Goal: Transaction & Acquisition: Purchase product/service

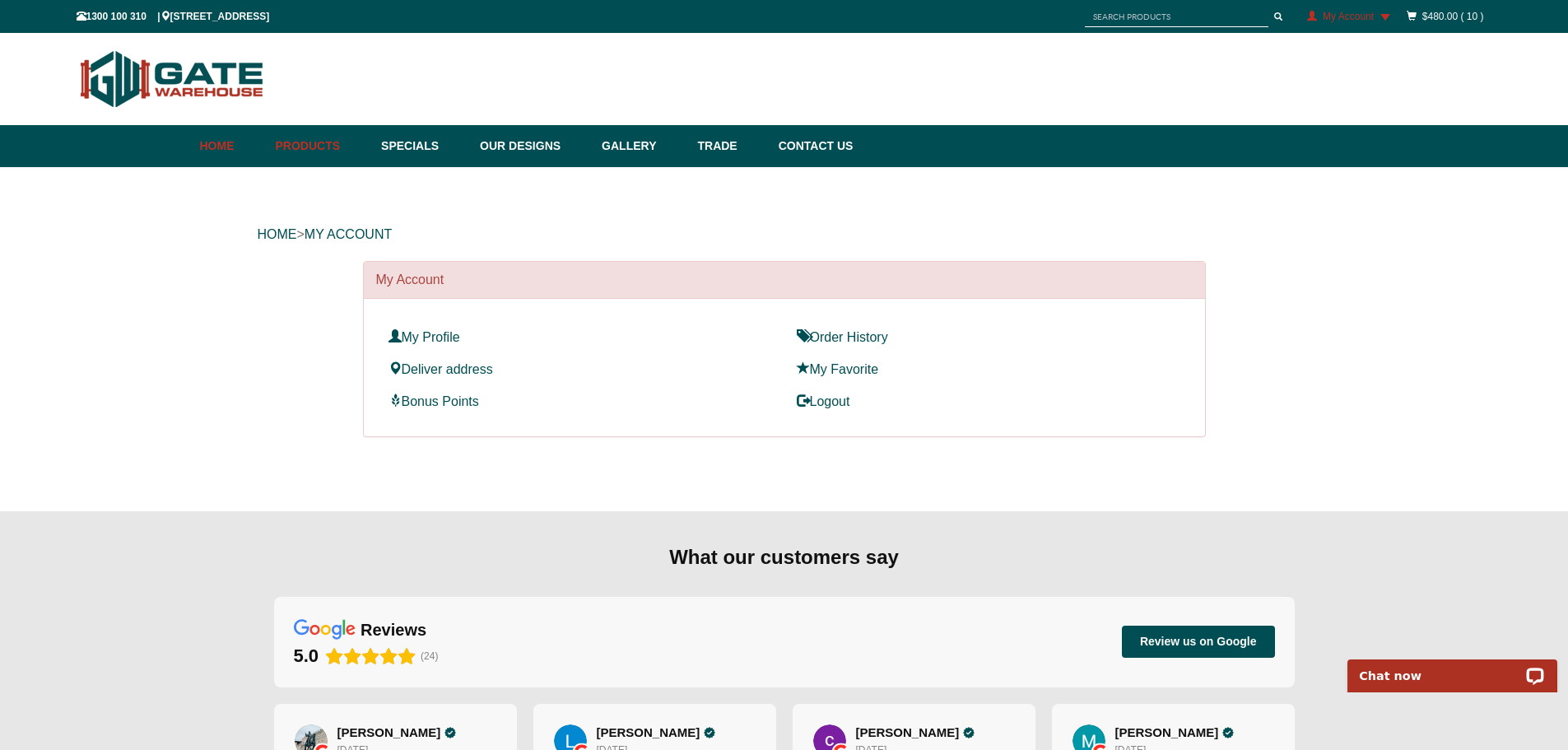
click at [224, 146] on link "Home" at bounding box center [234, 146] width 68 height 42
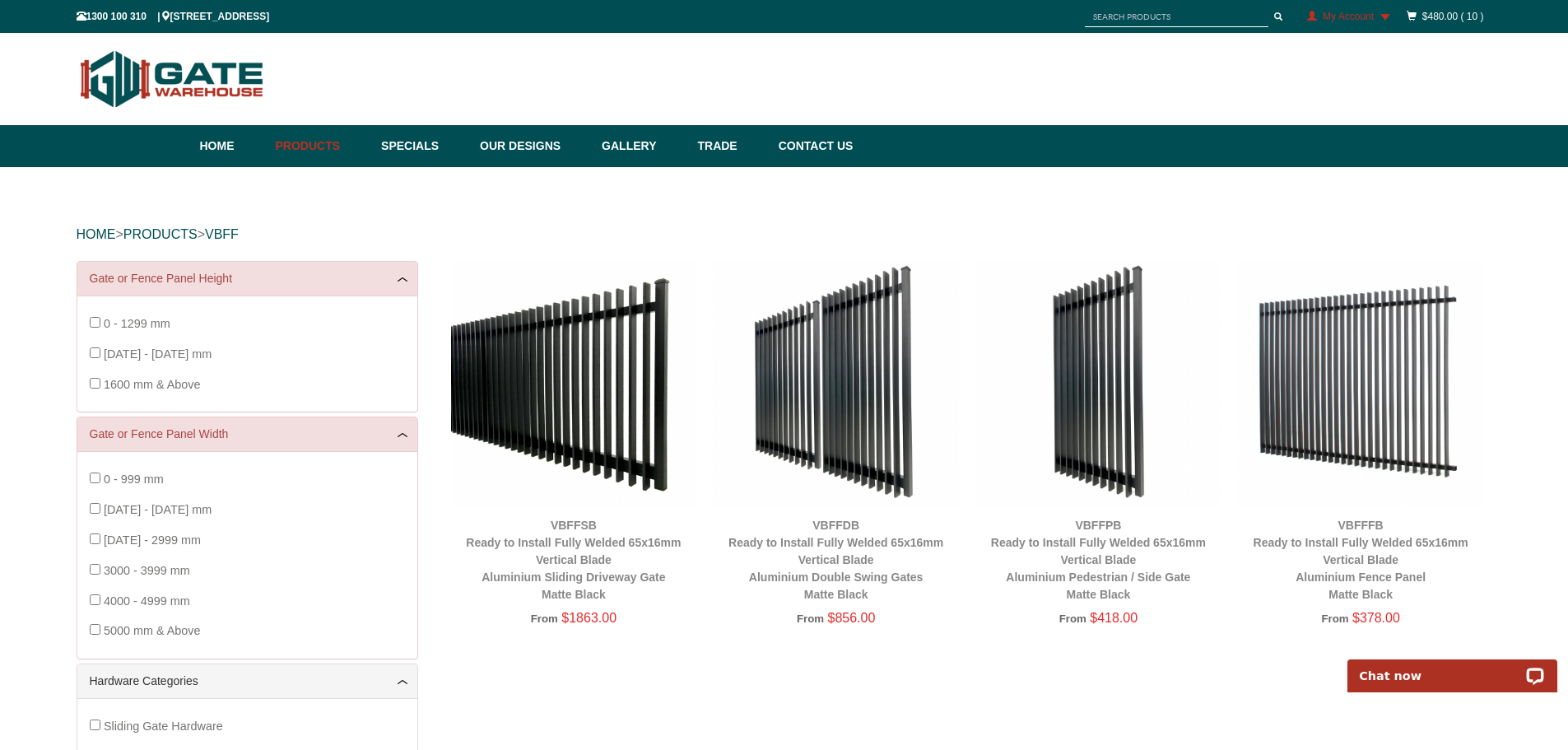
click at [1117, 12] on input "text" at bounding box center [1176, 17] width 183 height 20
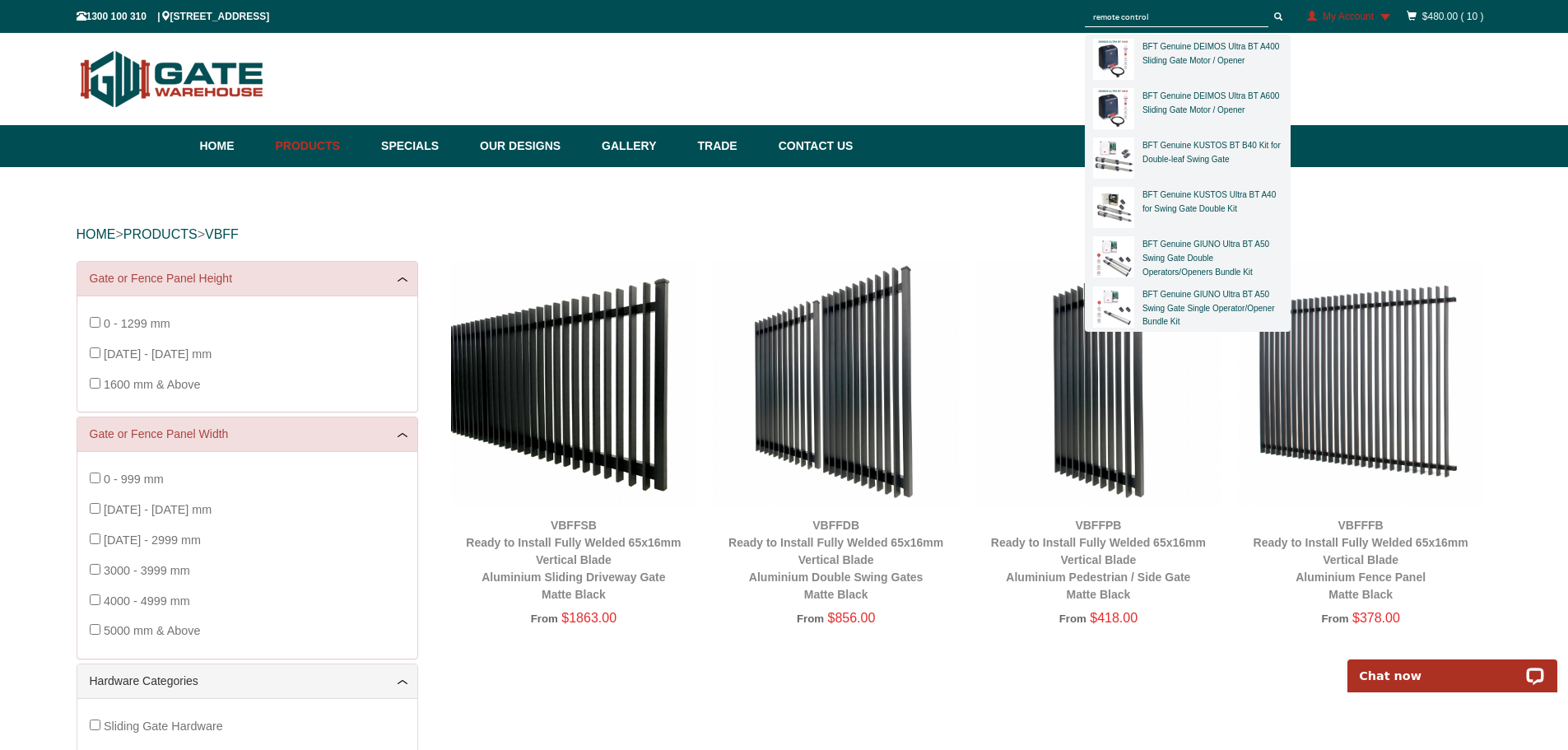
type input "remote control"
click at [1266, 6] on button "submit" at bounding box center [1278, 17] width 25 height 20
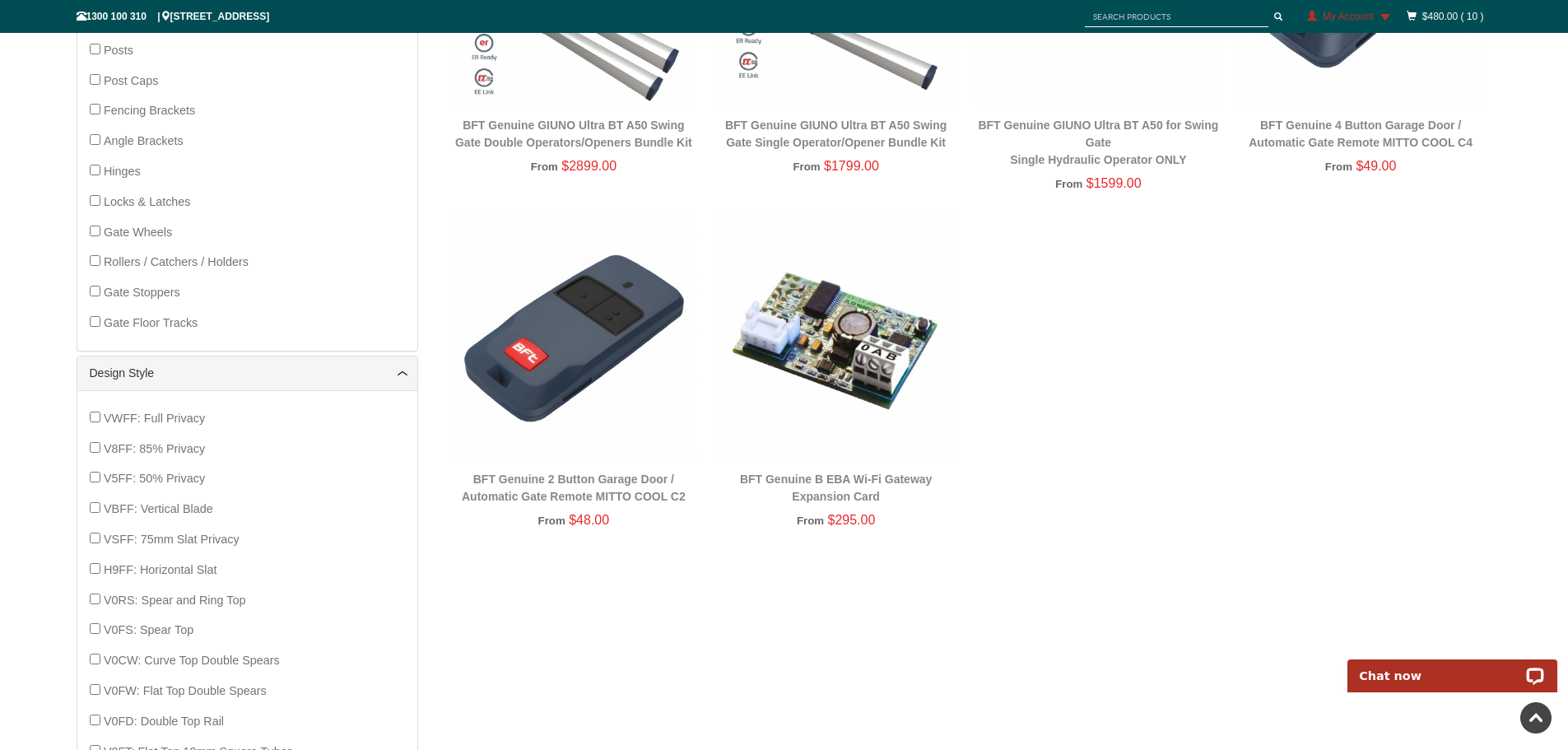
scroll to position [782, 0]
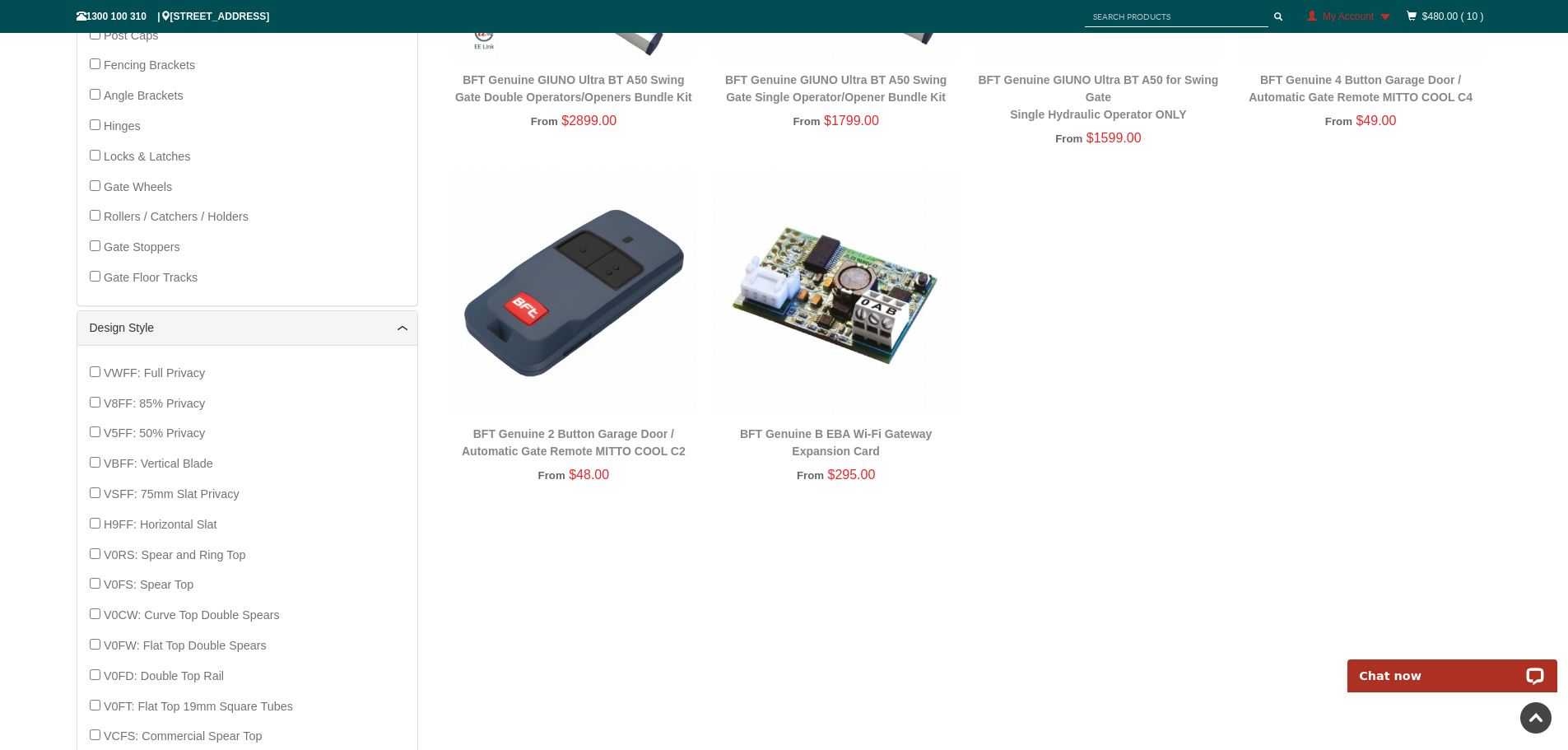
click at [561, 329] on img at bounding box center [574, 292] width 246 height 246
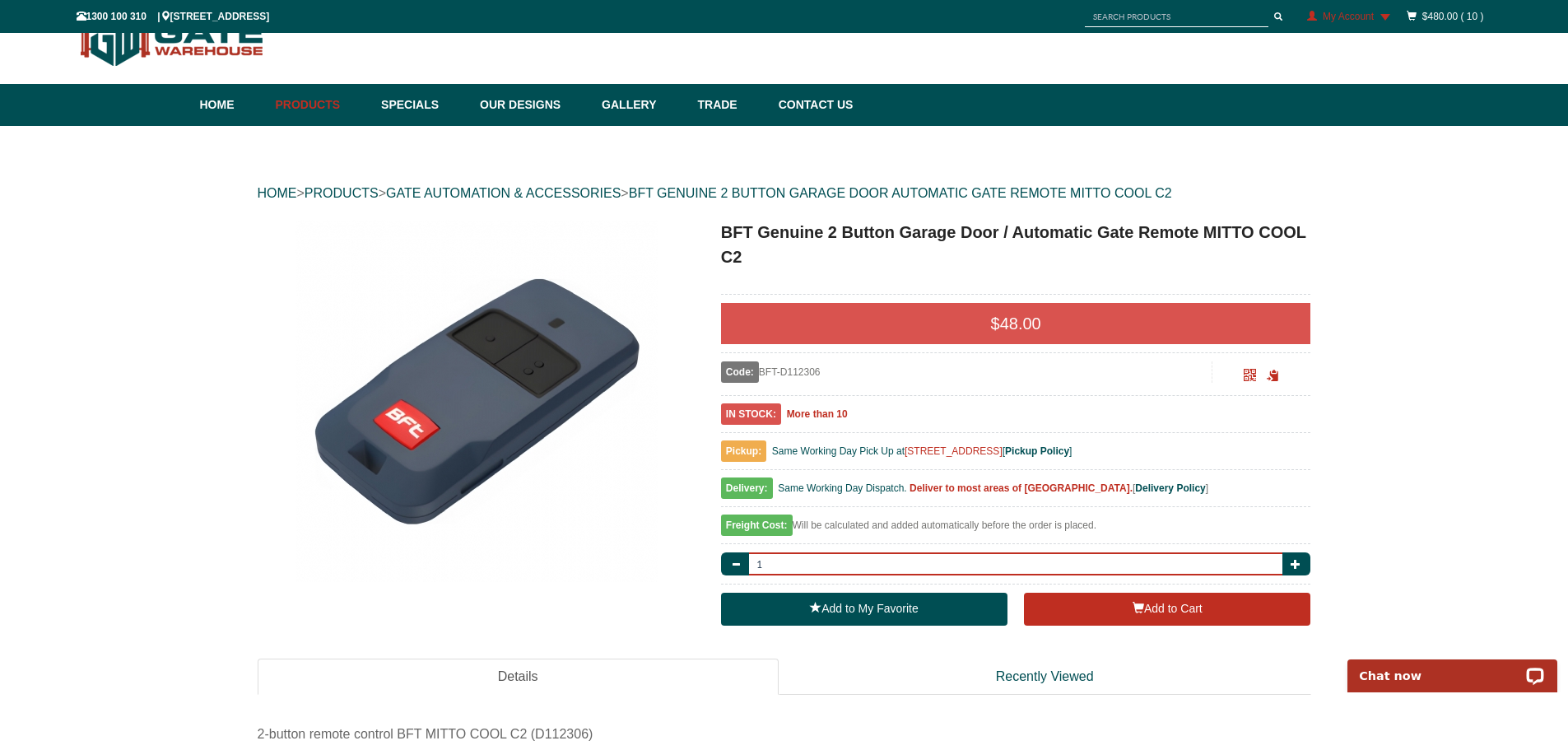
click at [817, 559] on input "1" at bounding box center [1016, 563] width 539 height 23
type input "10"
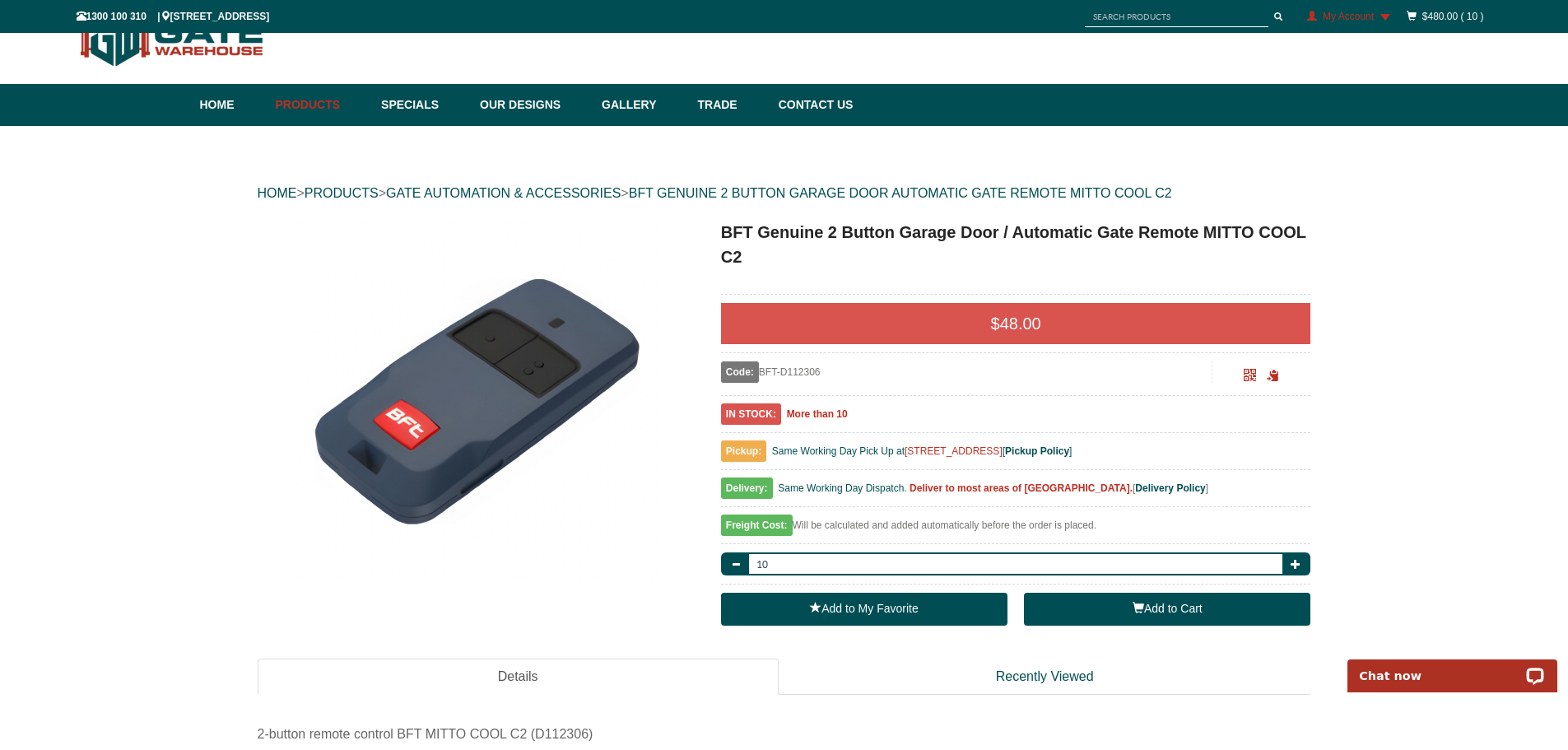
click at [1196, 613] on button "Add to Cart" at bounding box center [1167, 609] width 286 height 33
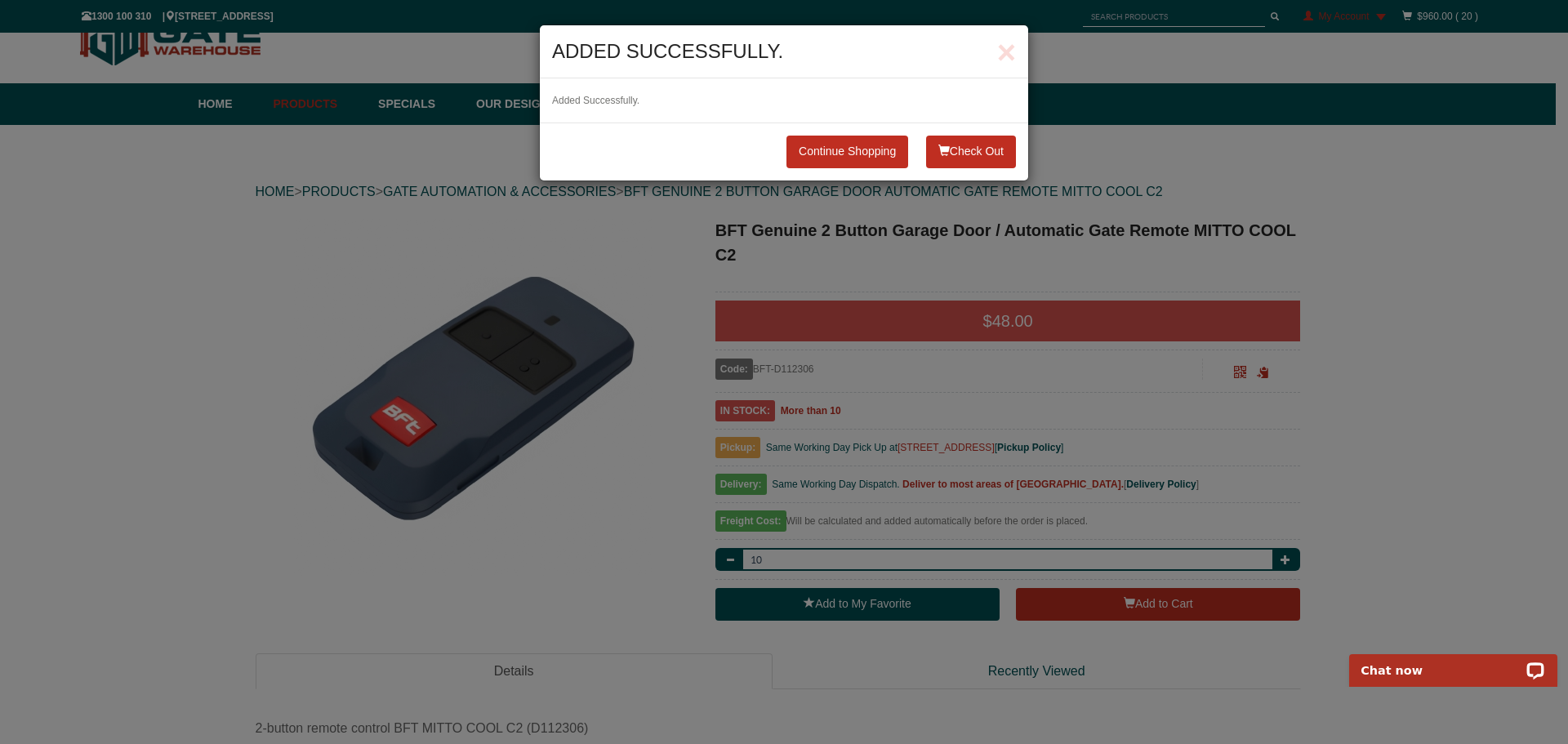
click at [951, 145] on button "Check Out" at bounding box center [970, 152] width 90 height 33
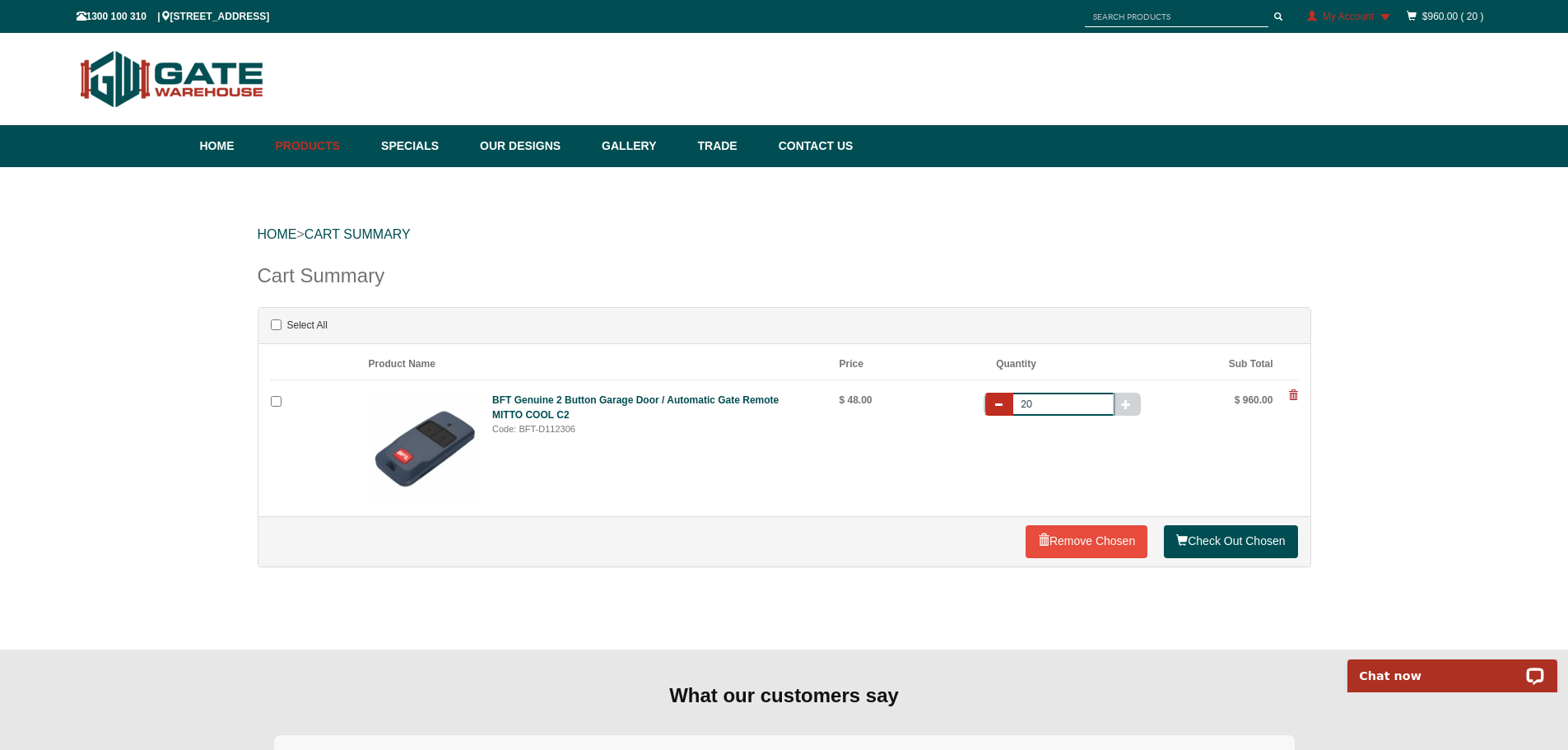
click at [1002, 402] on span "button" at bounding box center [999, 403] width 10 height 10
click at [1001, 402] on span "button" at bounding box center [999, 403] width 10 height 10
click at [1036, 401] on input "20" at bounding box center [1063, 403] width 106 height 23
click at [1051, 413] on input "19" at bounding box center [1063, 403] width 106 height 23
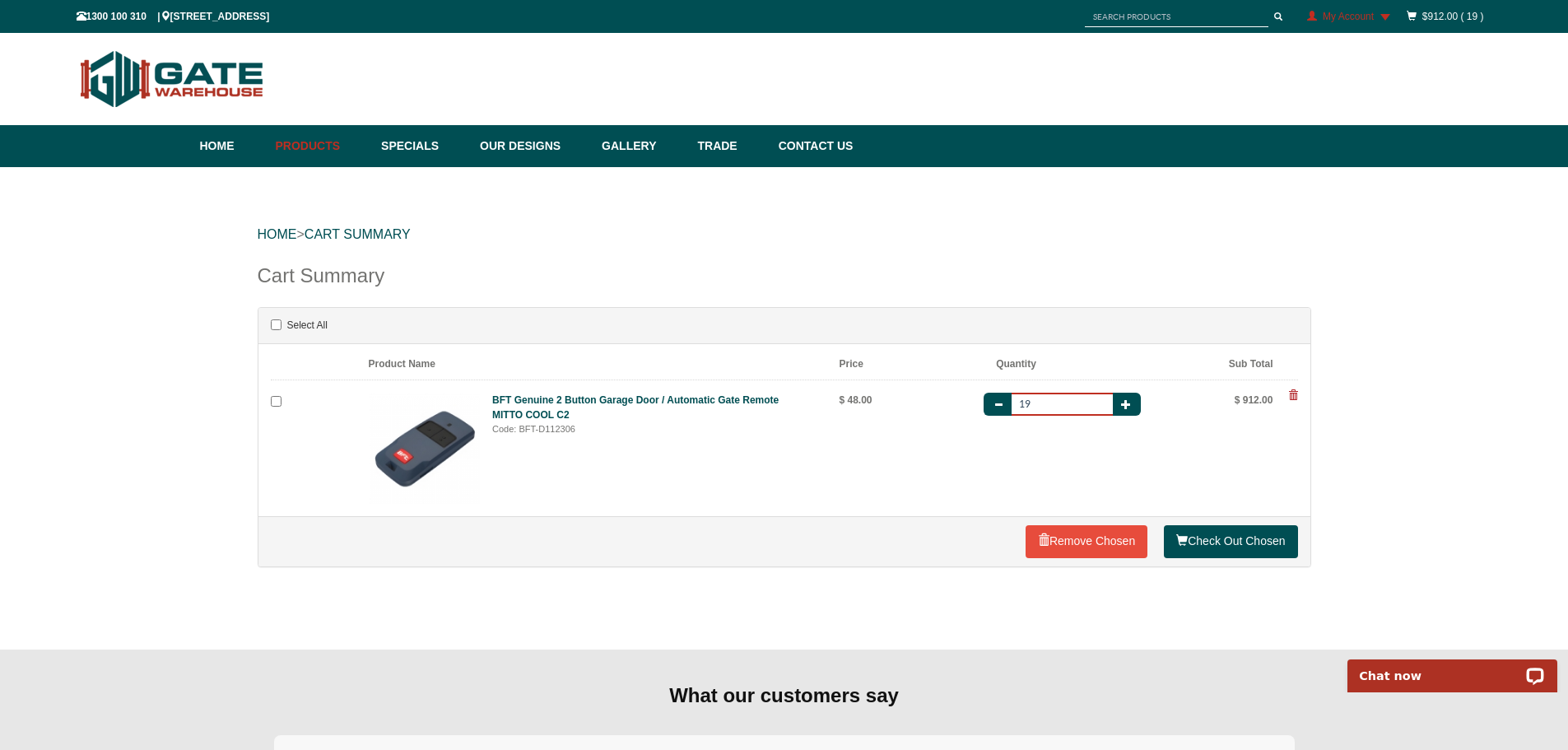
type input "1"
type input "10"
click at [1229, 544] on link "Check Out Chosen" at bounding box center [1230, 542] width 133 height 33
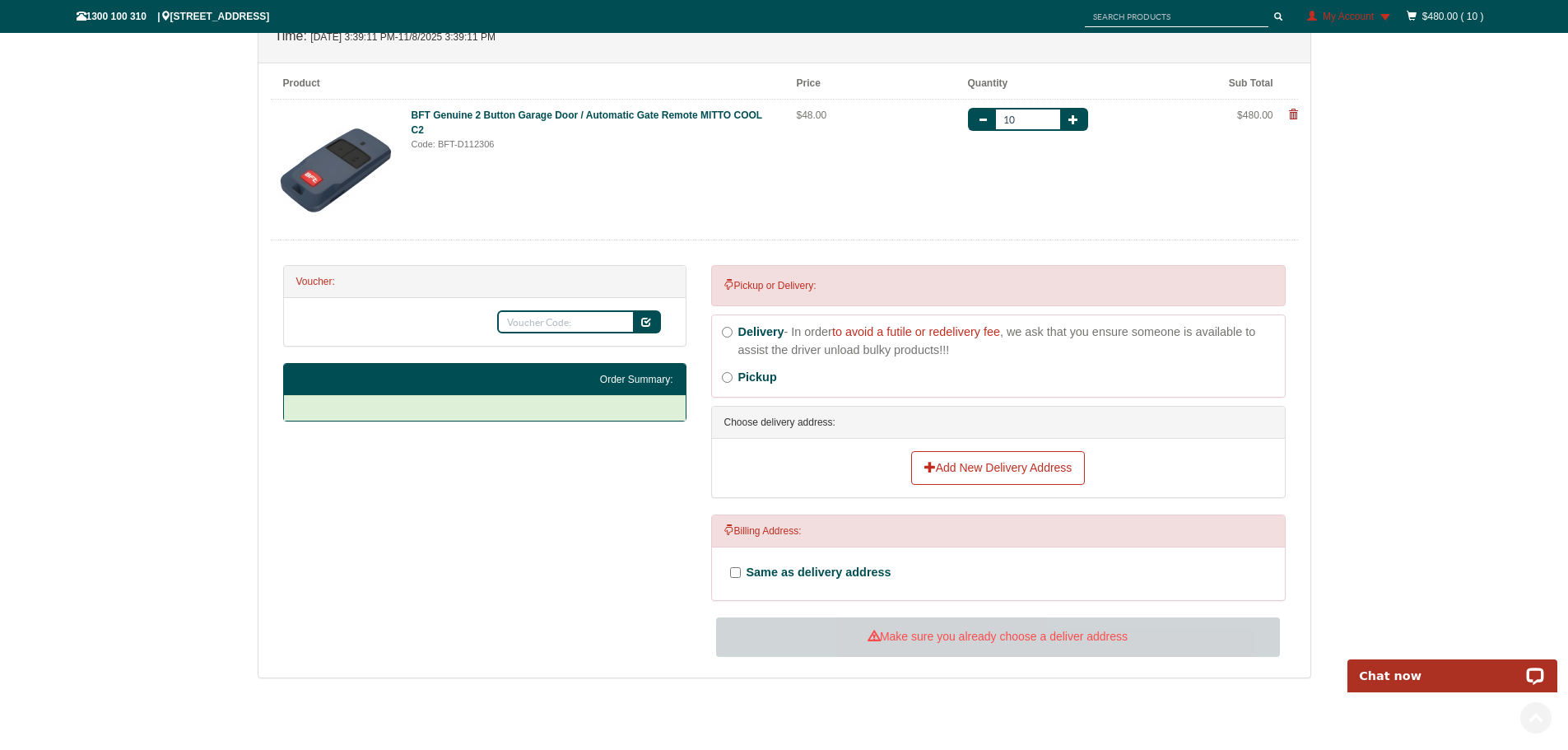
scroll to position [360, 0]
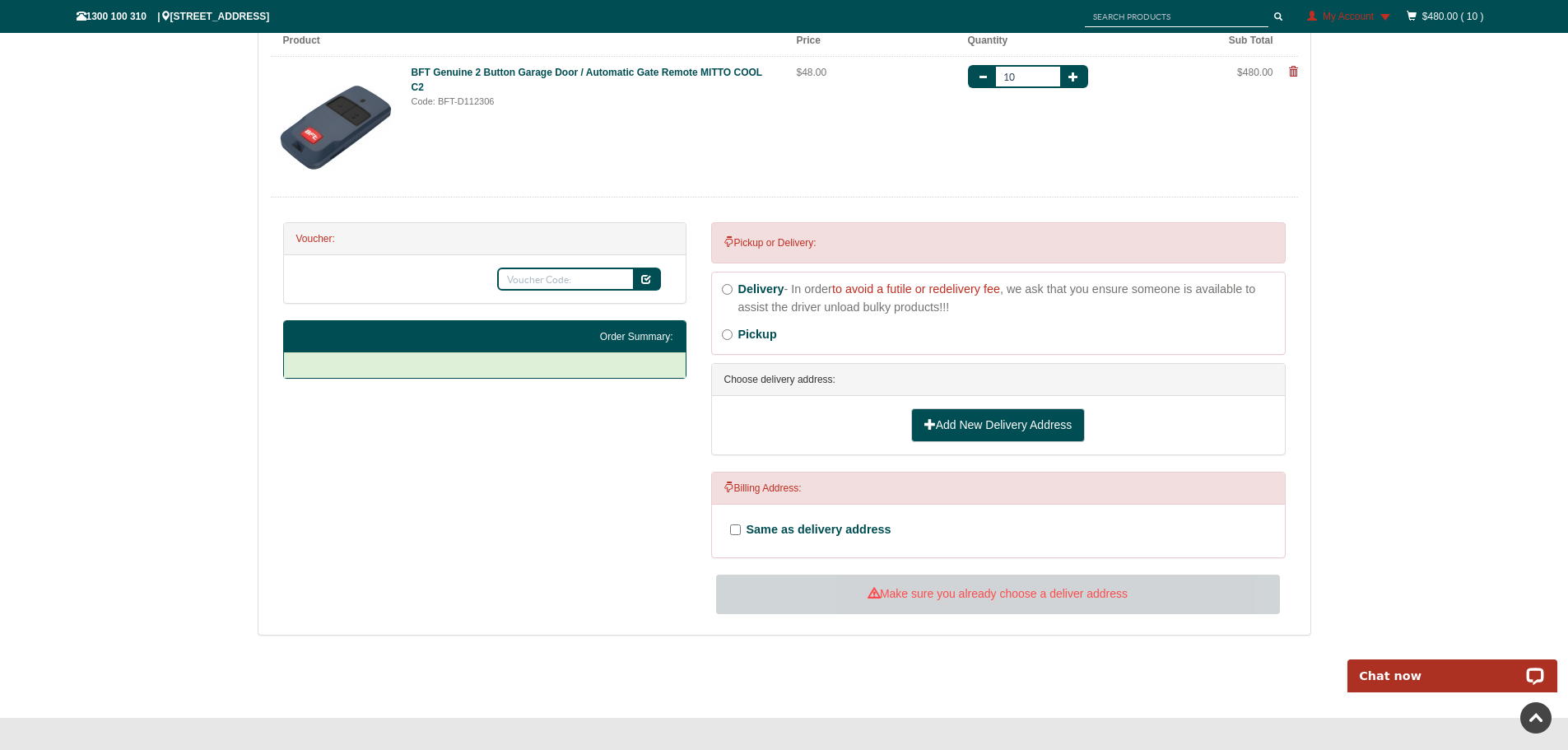
click at [974, 428] on link "Add New Delivery Address" at bounding box center [999, 425] width 174 height 35
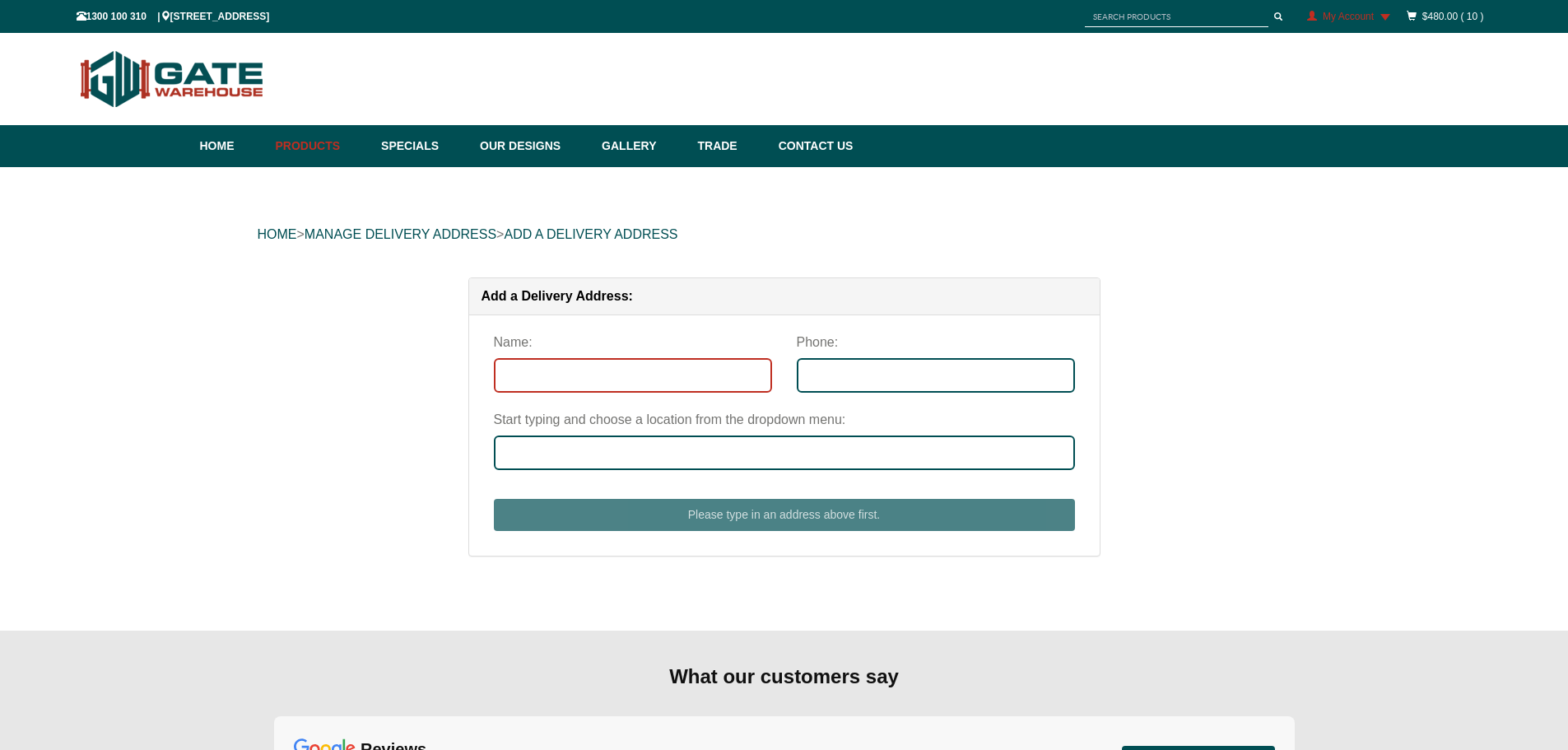
click at [574, 369] on input "Name:" at bounding box center [633, 376] width 278 height 35
type input "[PERSON_NAME]"
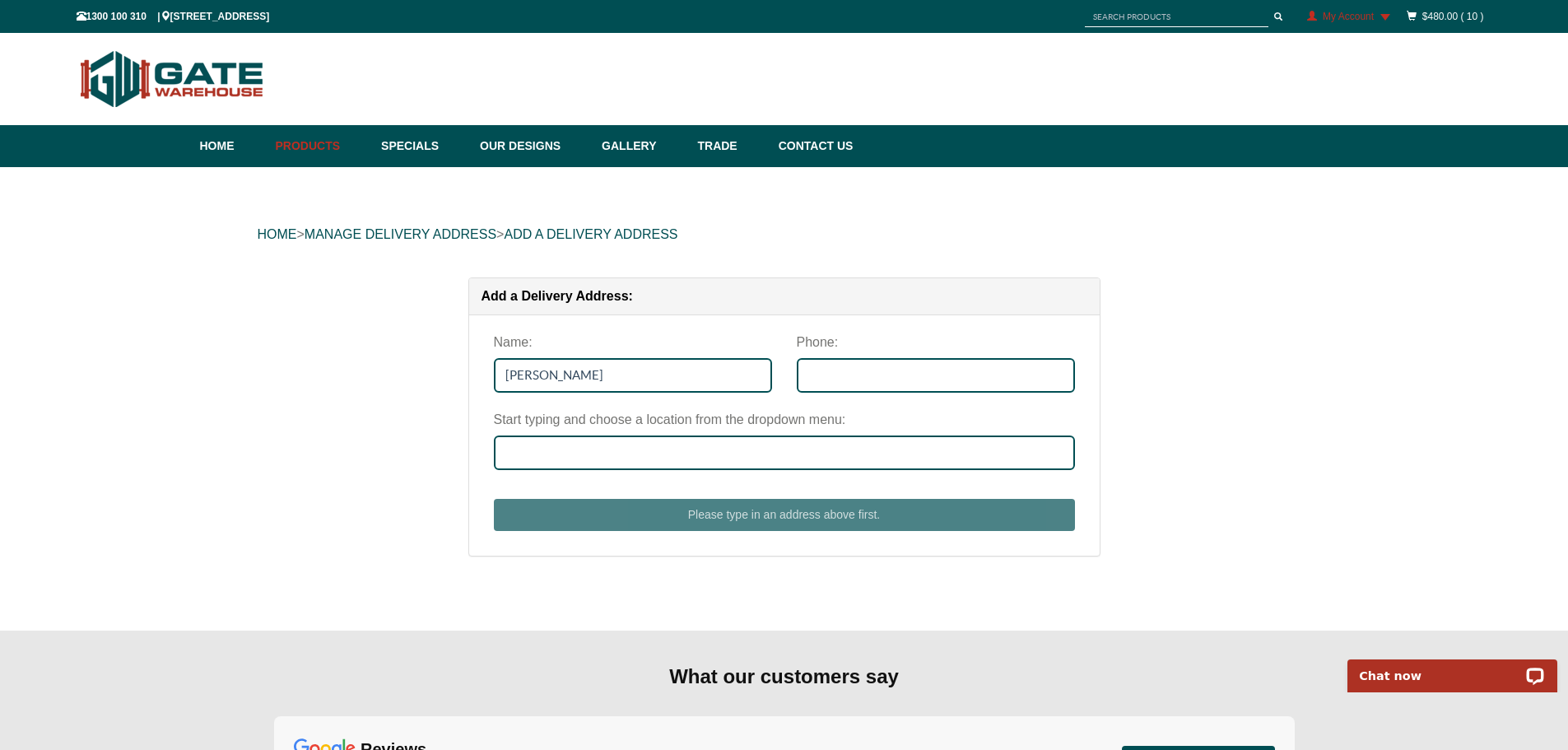
type input "0410367121"
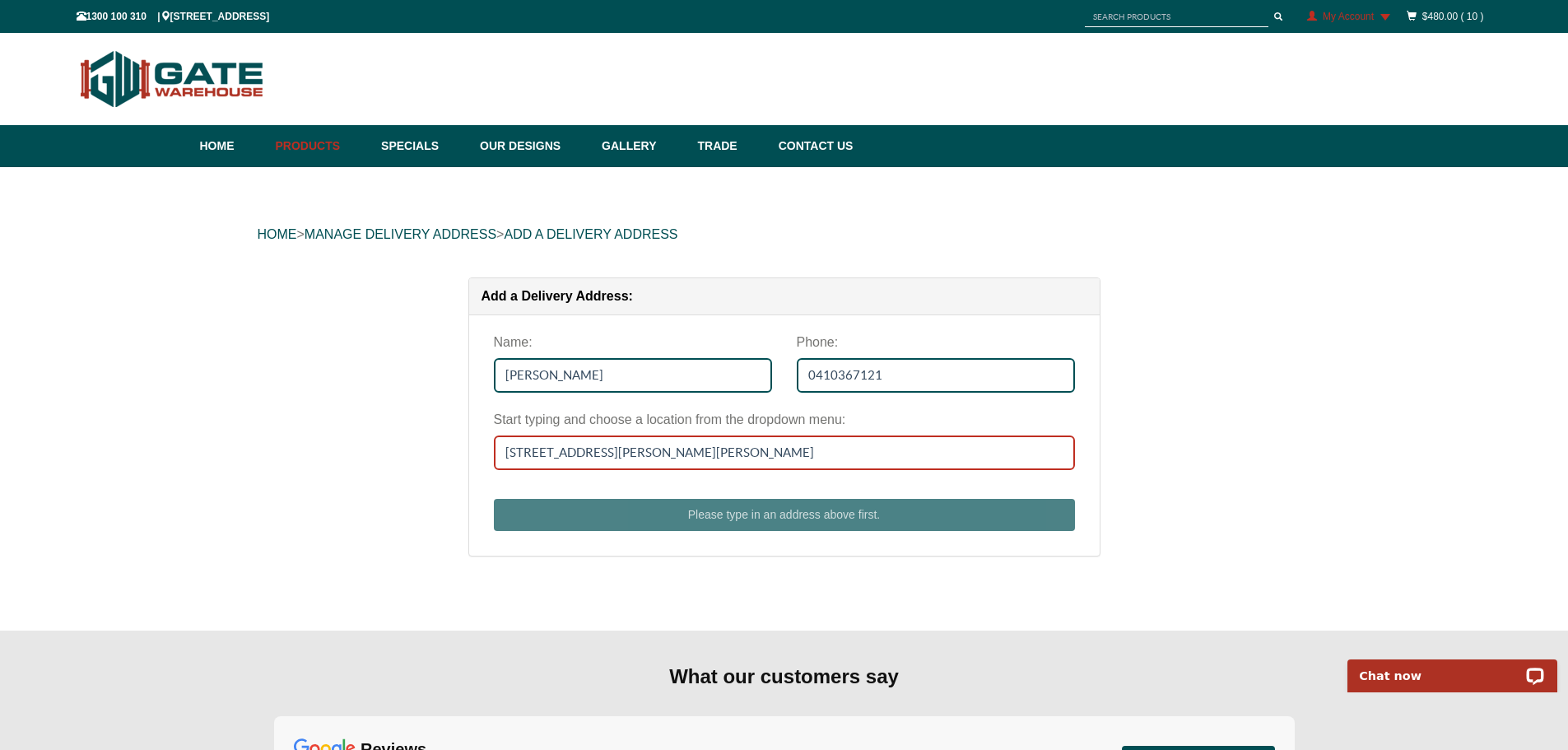
click at [685, 454] on input "14 POSITANO WAY, POINT COOK VIC, 3030POINT COOK VIC 3030" at bounding box center [785, 453] width 581 height 35
click at [900, 459] on input "14 POSITANO WAY, POINT COOK VIC, 3030POINT COOK VIC 3030" at bounding box center [785, 453] width 581 height 35
drag, startPoint x: 894, startPoint y: 453, endPoint x: 614, endPoint y: 455, distance: 280.0
click at [614, 455] on input "14 POSITANO WAY, POINT COOK VIC, 3030POINT COOK VIC 3030" at bounding box center [785, 453] width 581 height 35
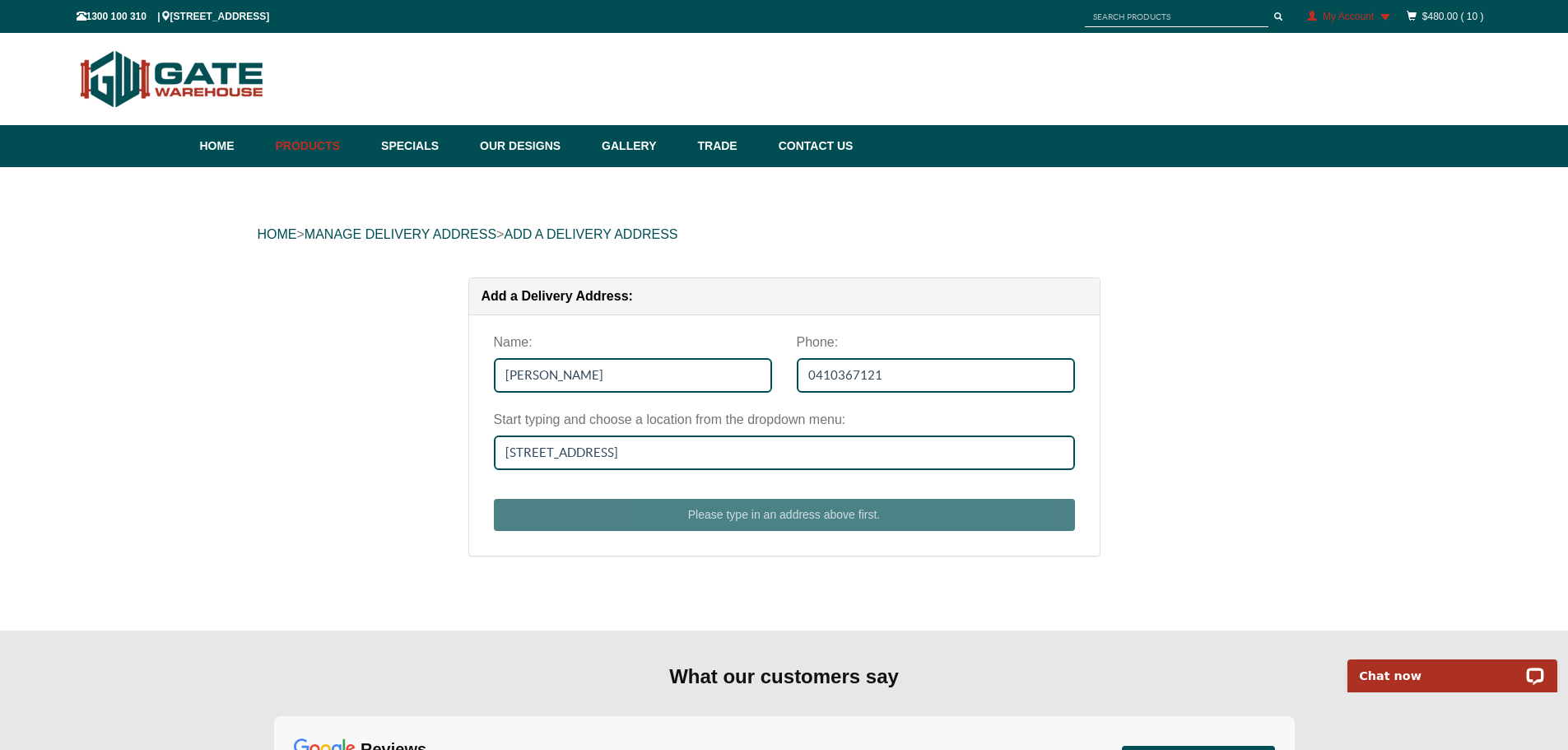
click at [1341, 458] on div "HOME > Manage delivery address > Add a Delivery Address Add a Delivery Address:…" at bounding box center [784, 398] width 1568 height 463
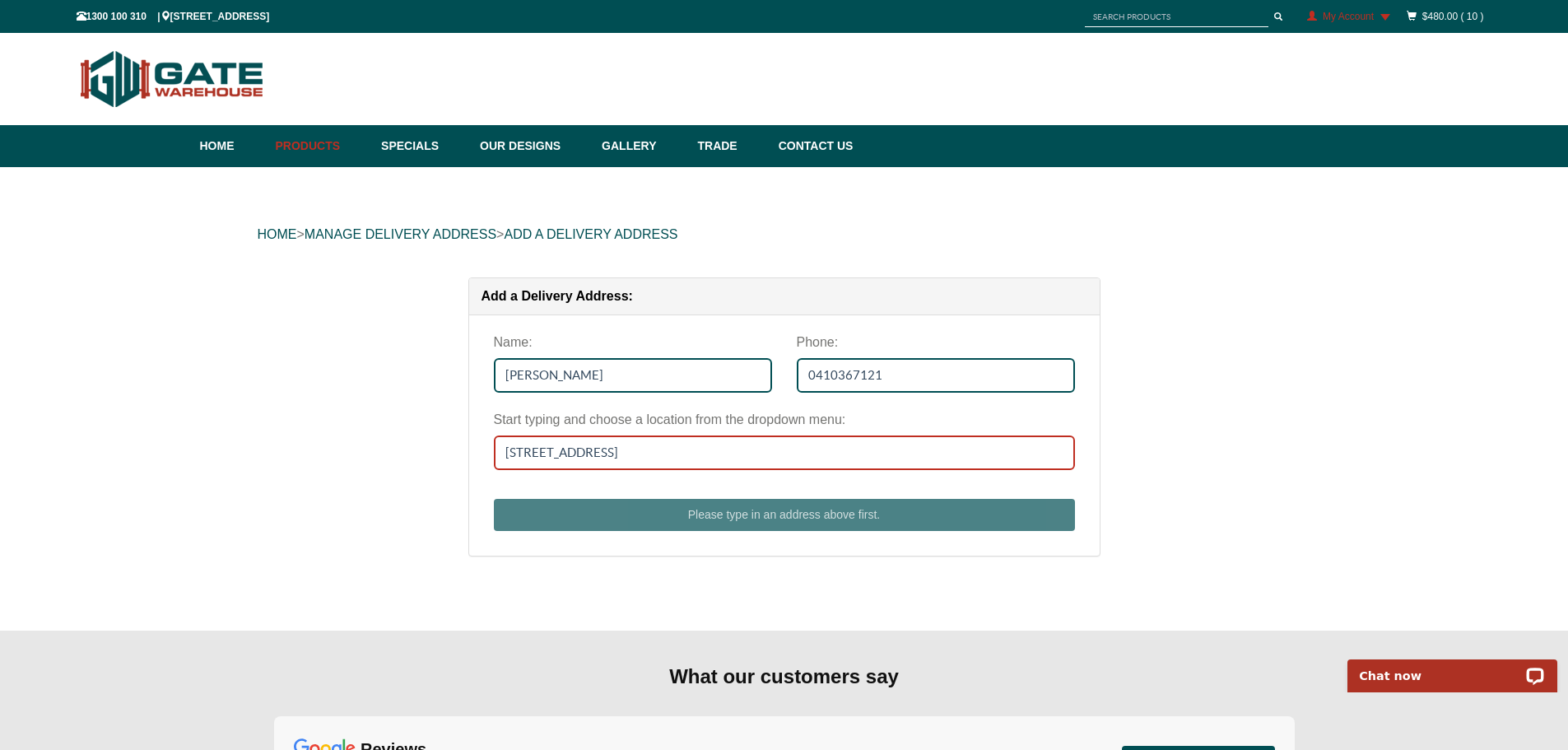
click at [635, 448] on input "14 POSITANO WAY" at bounding box center [785, 453] width 581 height 35
click at [634, 461] on input "14 POSITANO WAY" at bounding box center [785, 453] width 581 height 35
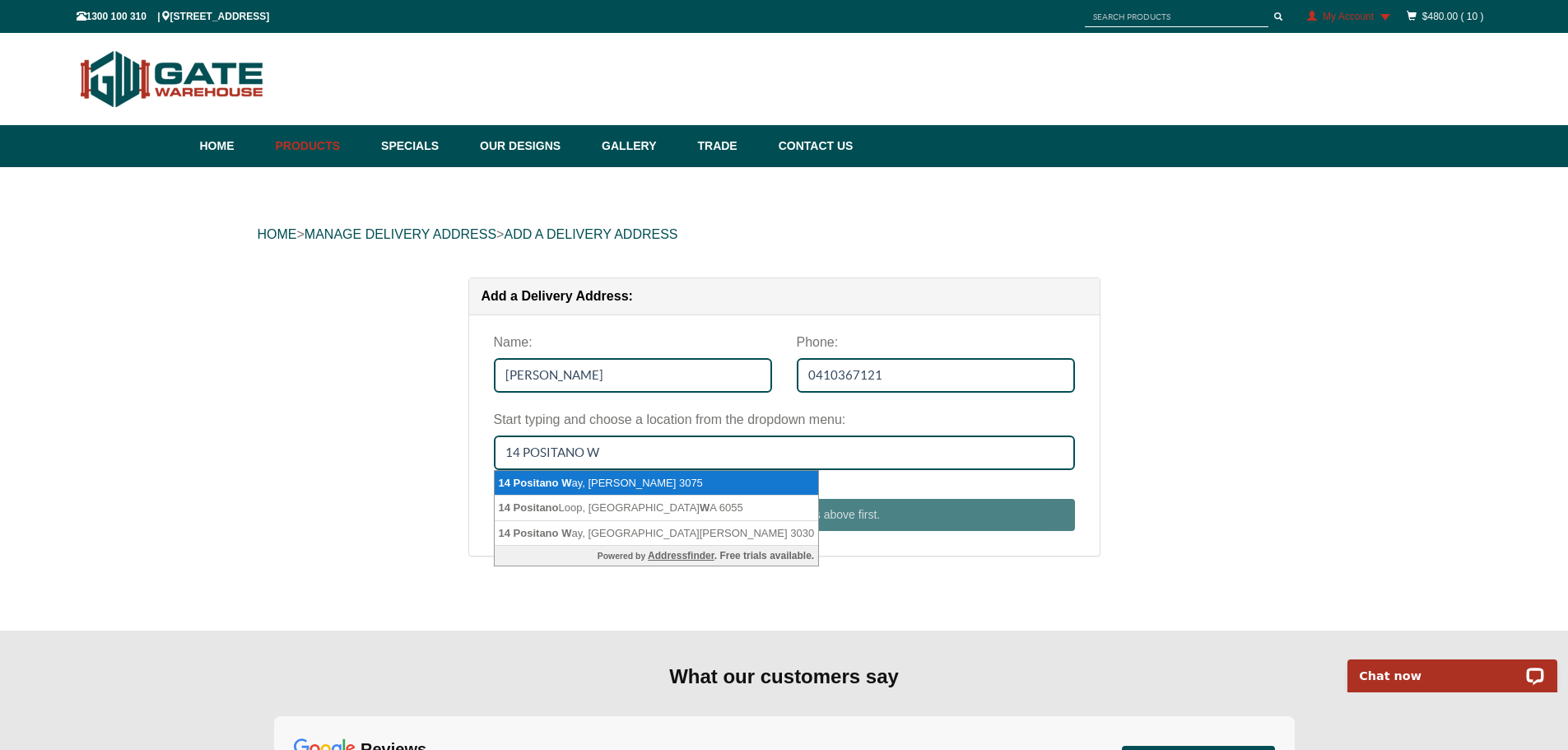
click at [547, 482] on span "Positano" at bounding box center [536, 482] width 45 height 12
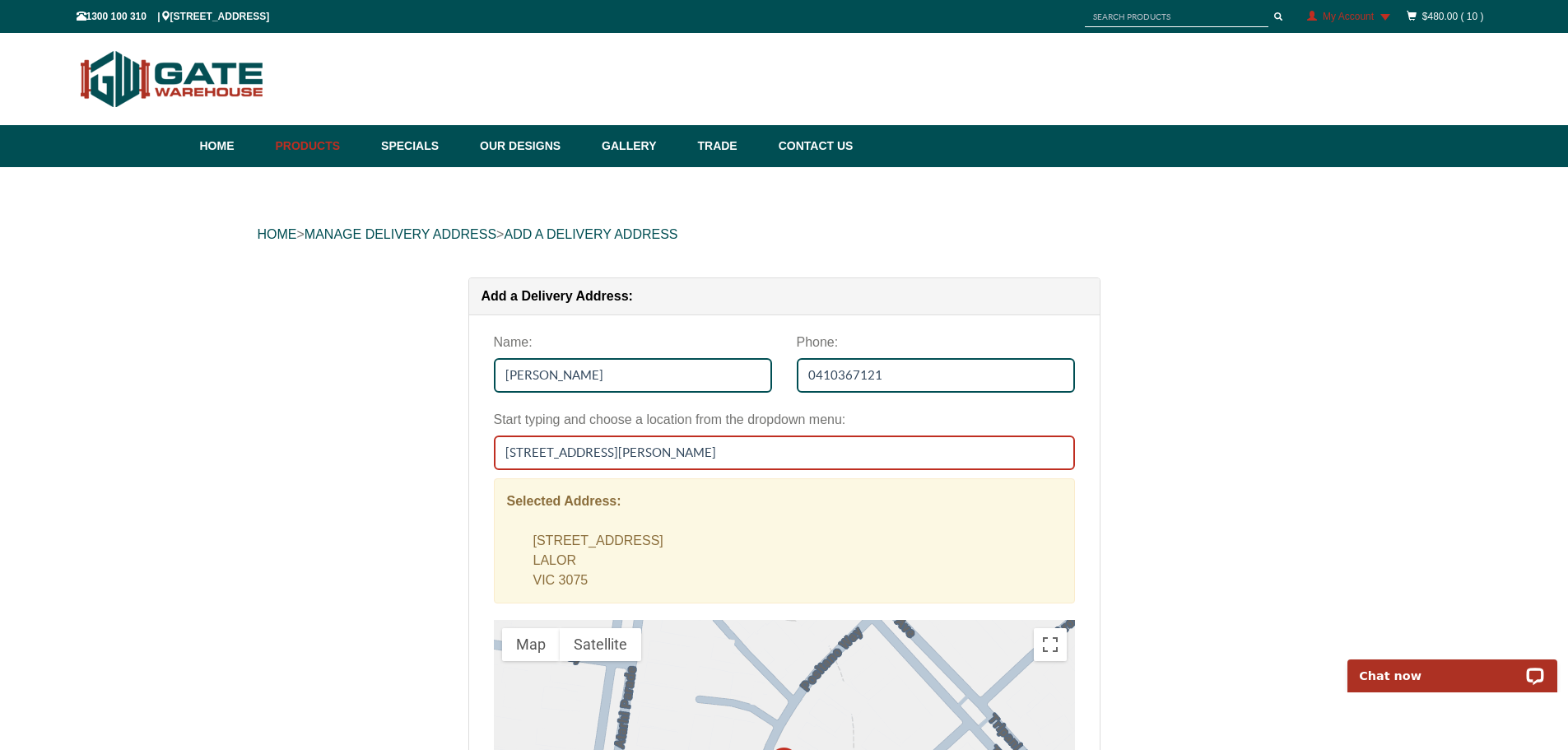
click at [704, 456] on input "14 Positano Way, LALOR VIC 3075" at bounding box center [785, 453] width 581 height 35
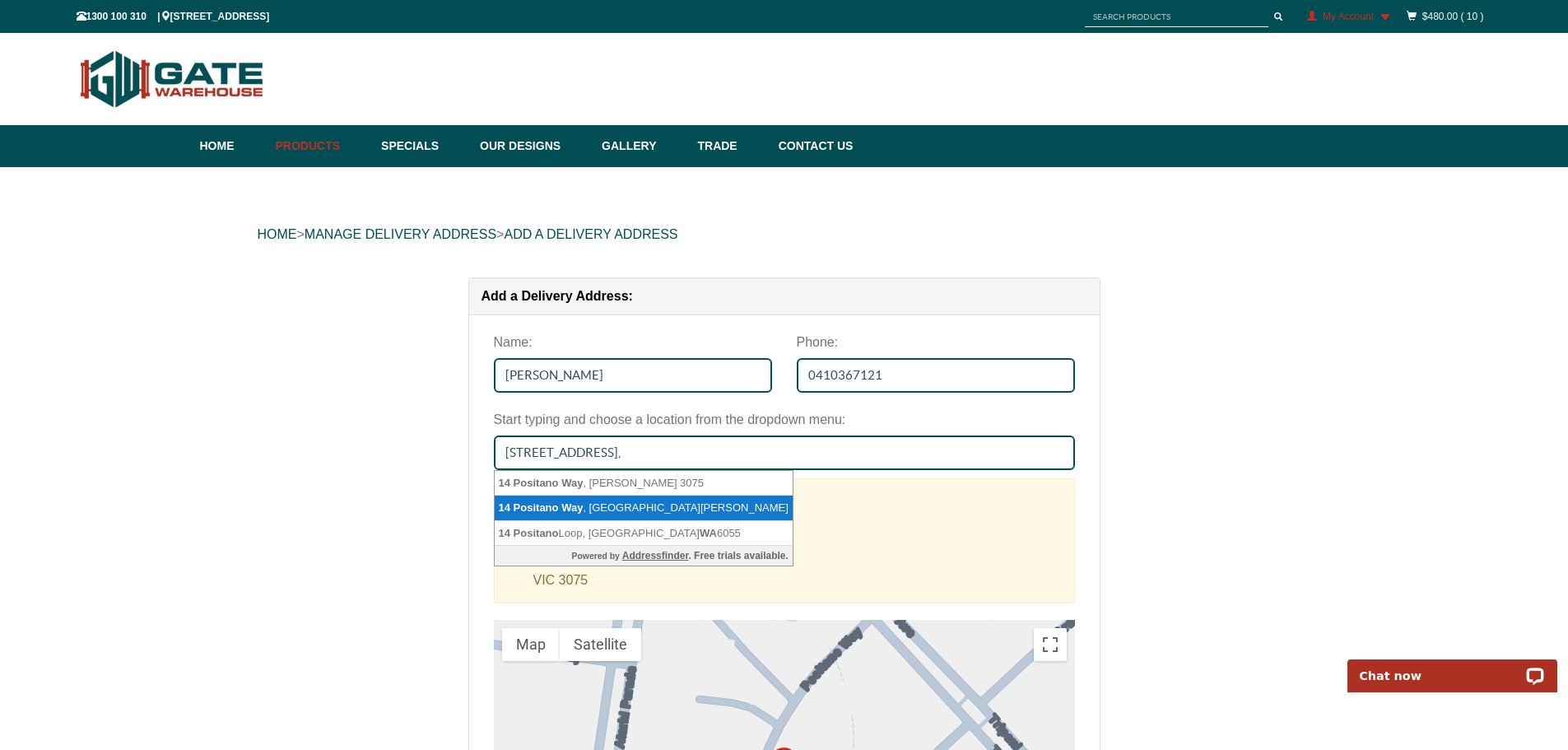
click at [537, 503] on span "Positano" at bounding box center [536, 507] width 45 height 12
type input "14 Positano Way, POINT COOK VIC 3030"
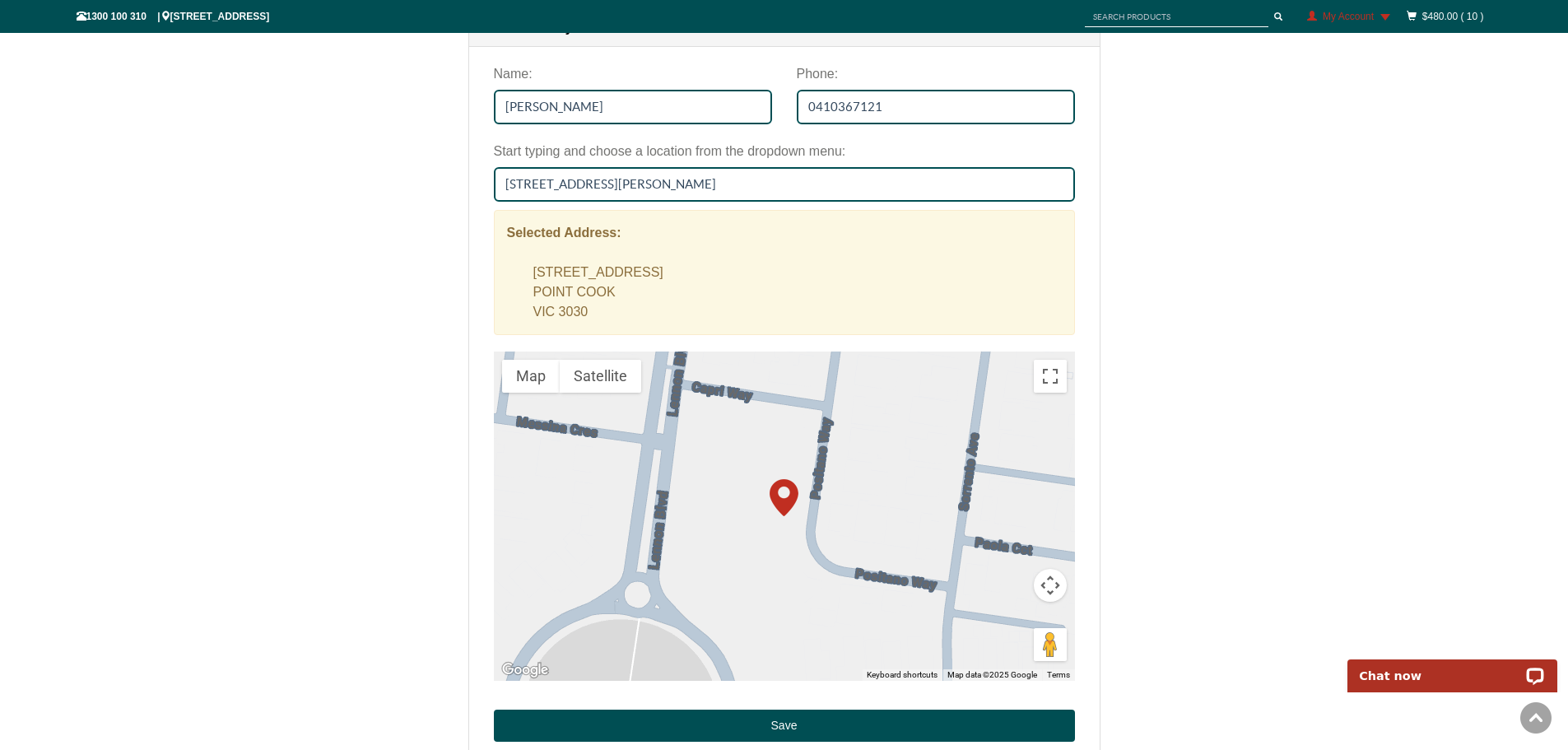
scroll to position [329, 0]
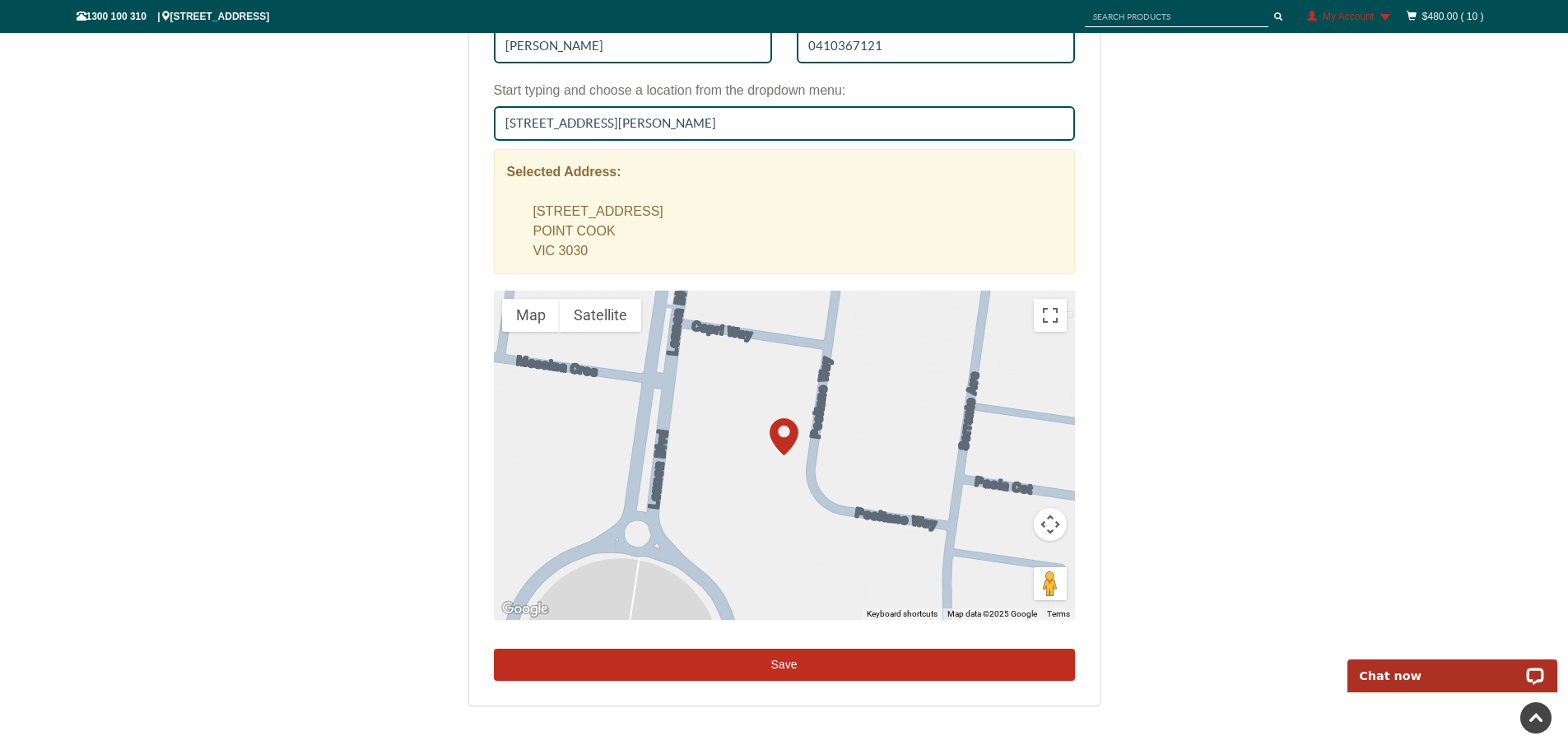
click at [761, 667] on button "Save" at bounding box center [785, 665] width 581 height 33
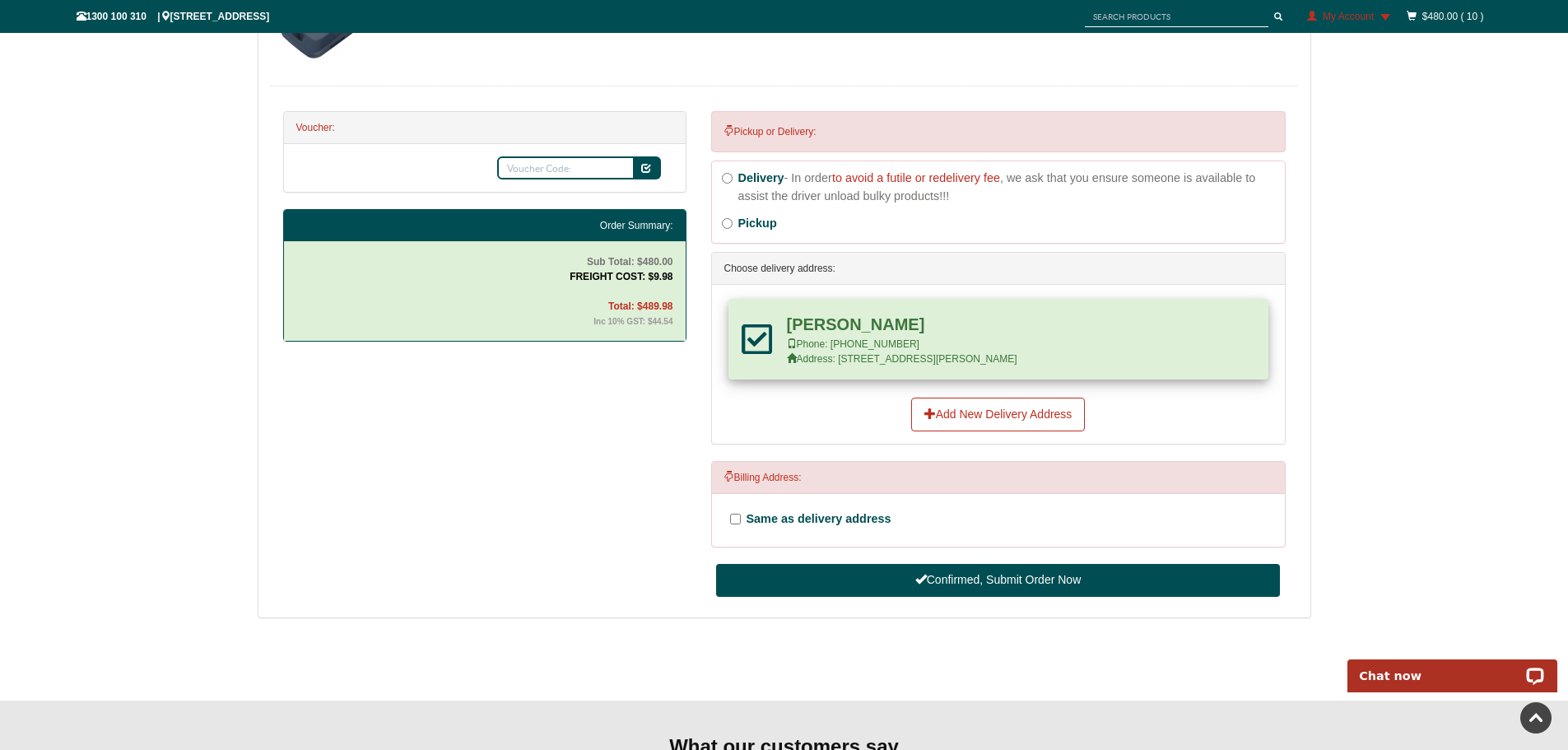
scroll to position [608, 0]
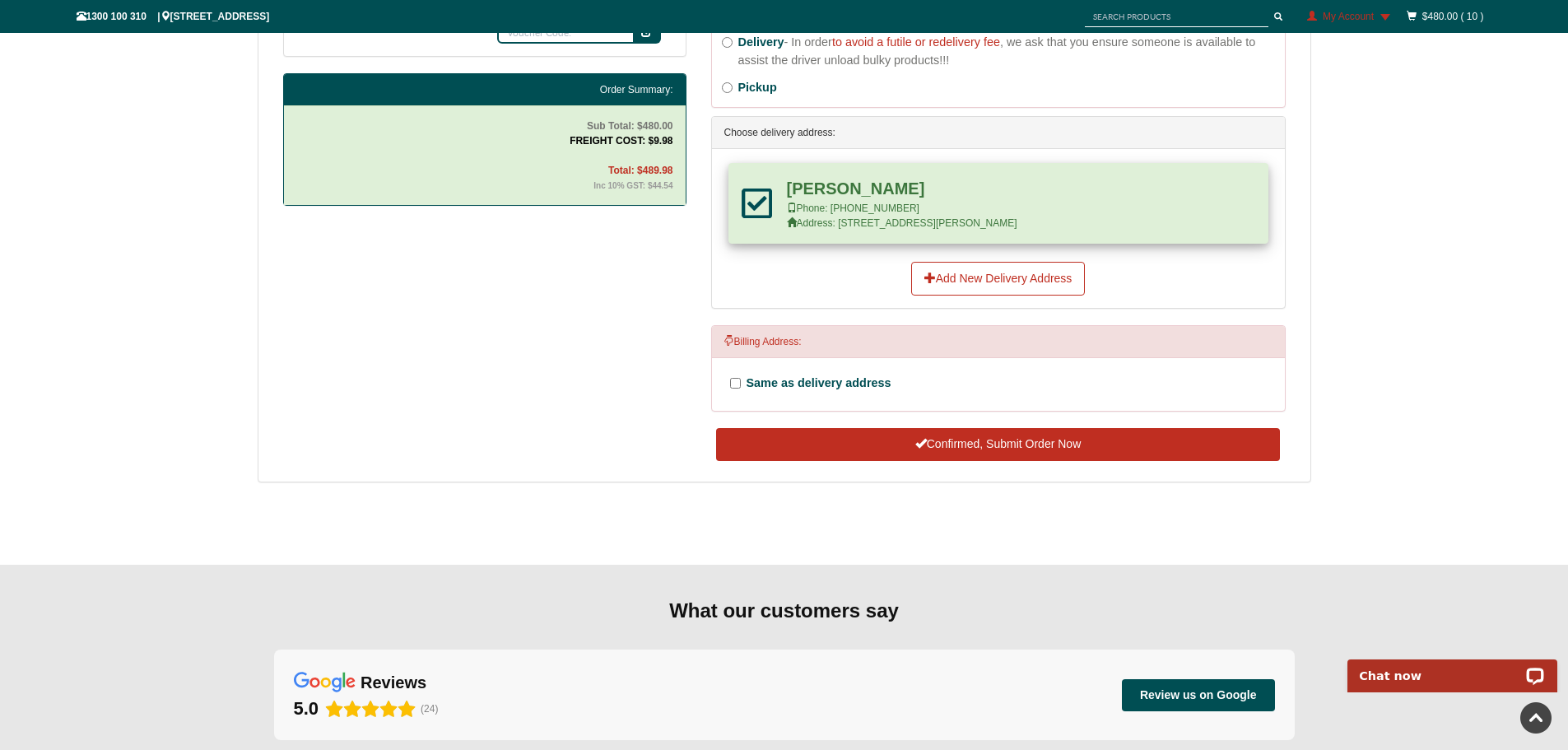
click at [971, 444] on button "Confirmed, Submit Order Now" at bounding box center [998, 445] width 563 height 33
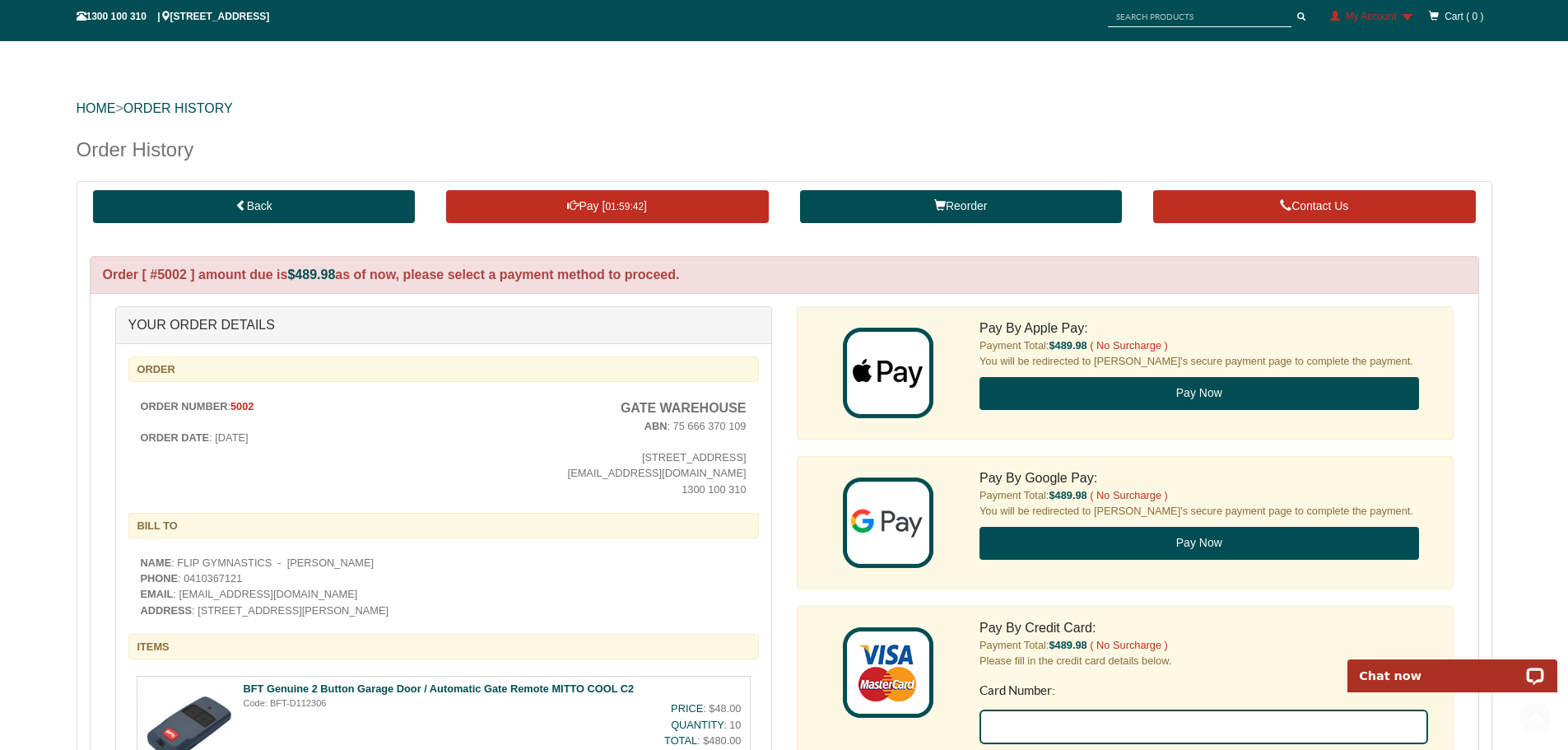
scroll to position [83, 0]
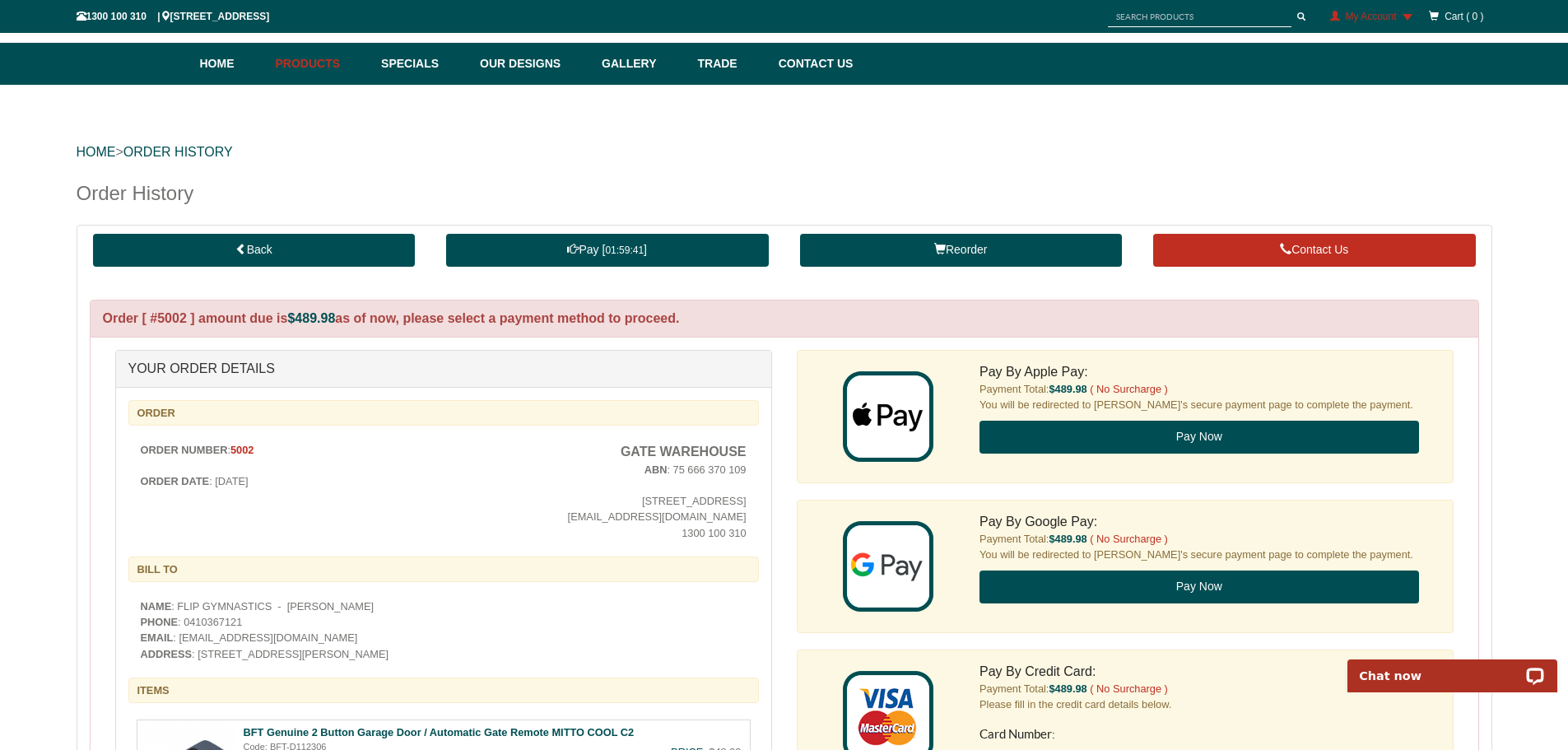
click at [621, 237] on strong "01:59:41" at bounding box center [624, 230] width 39 height 12
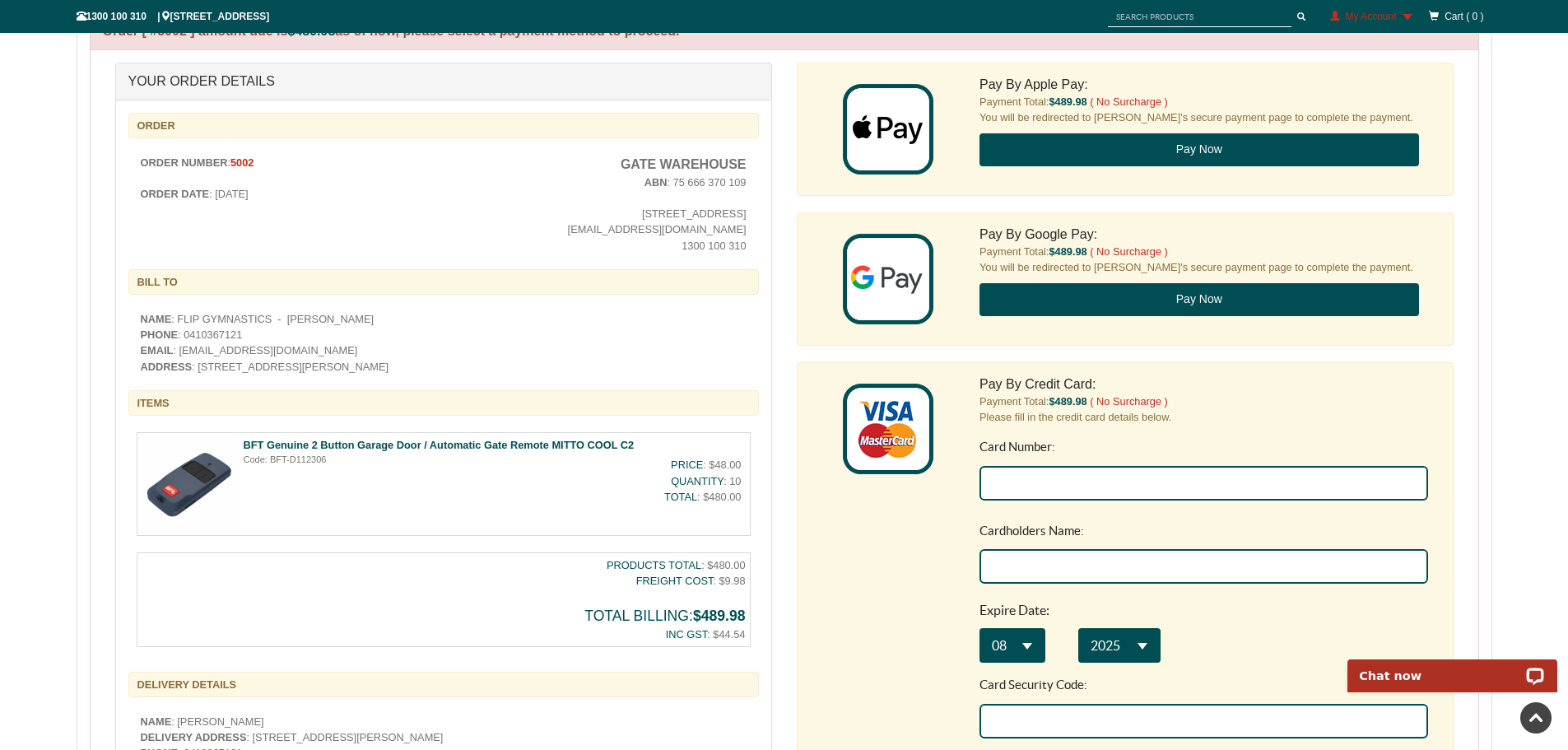
click at [1016, 487] on input "Card Number:" at bounding box center [1203, 483] width 448 height 35
type input "[CREDIT_CARD_NUMBER]"
type input "[PERSON_NAME]"
select select "**"
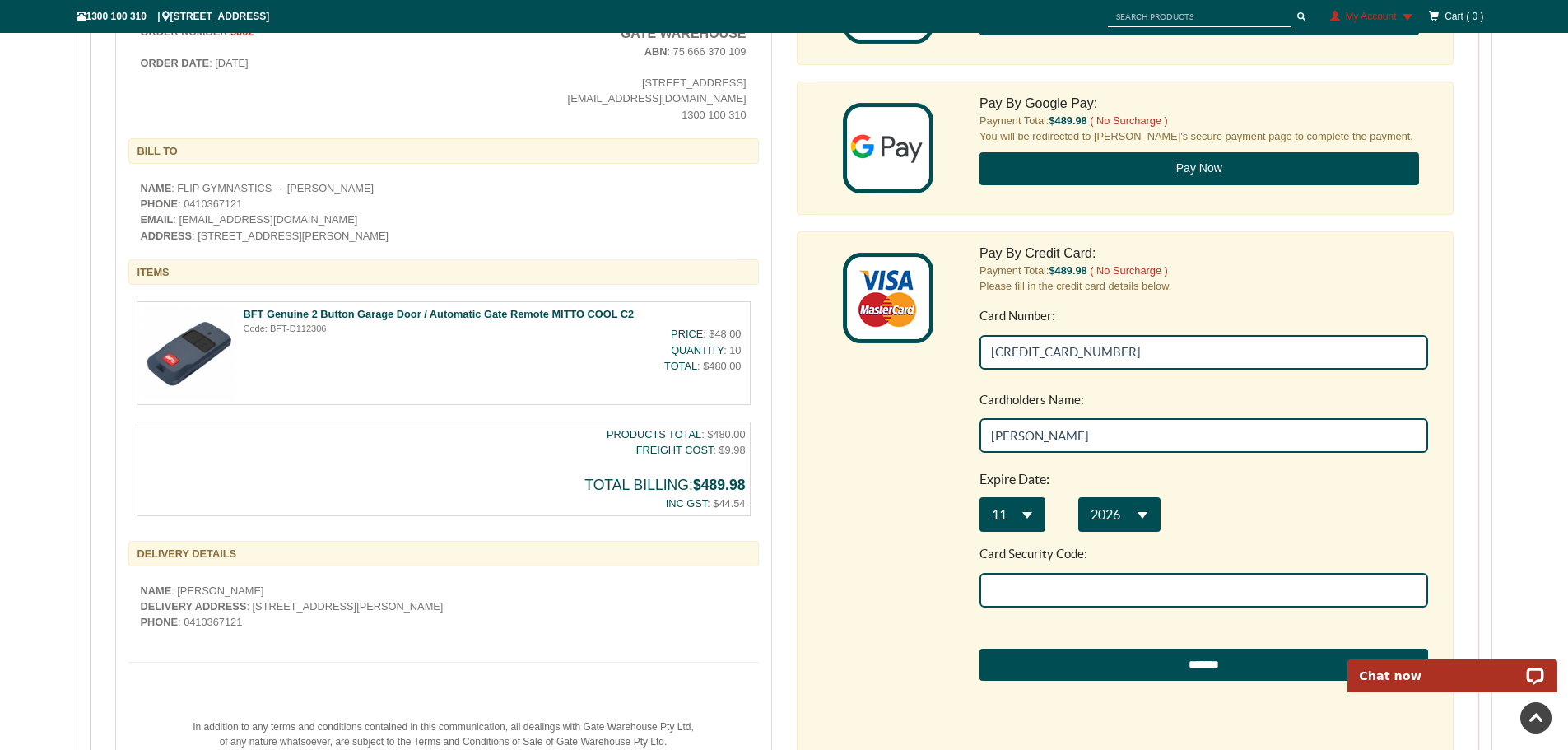
scroll to position [616, 0]
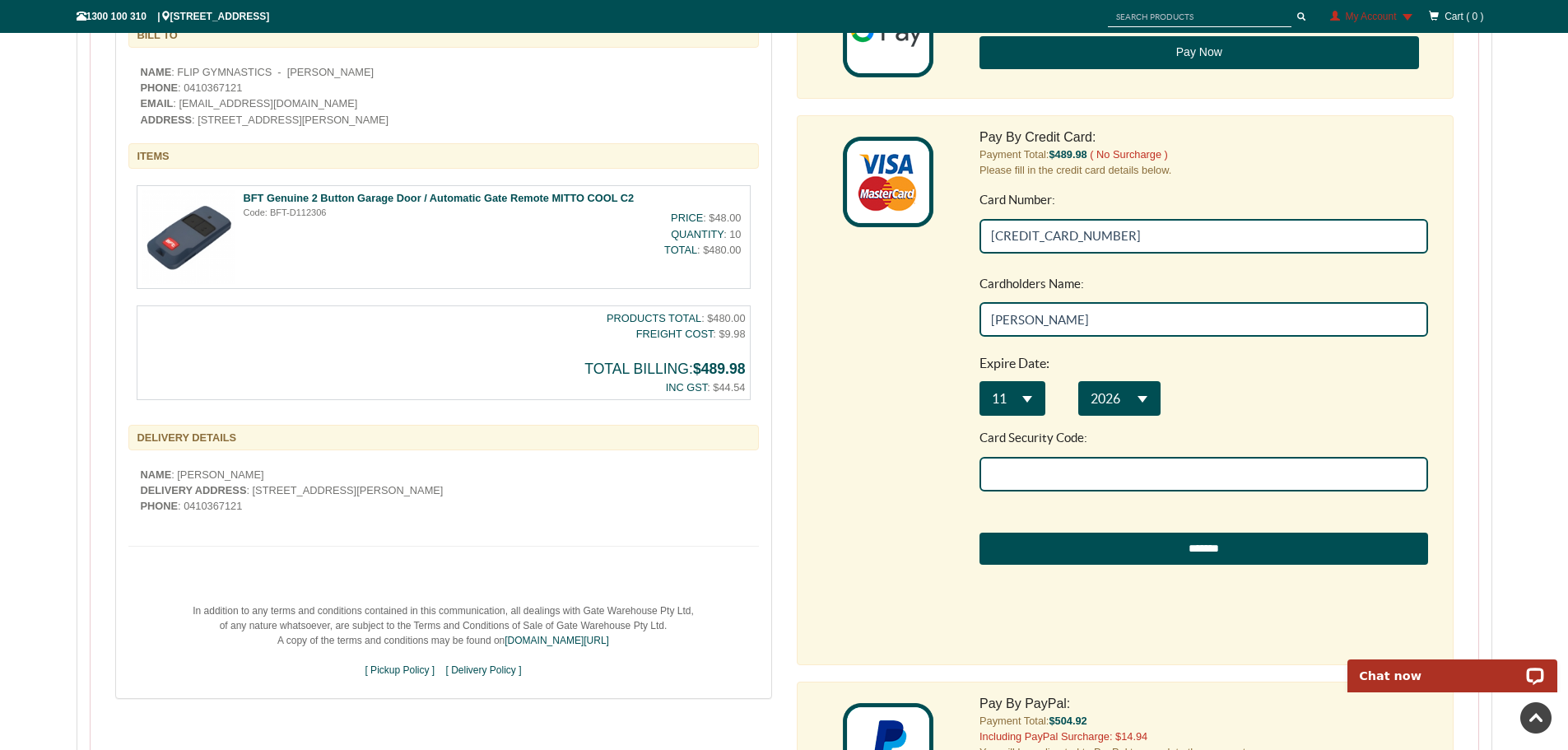
click at [1093, 474] on input "Card Security Code:" at bounding box center [1203, 474] width 448 height 35
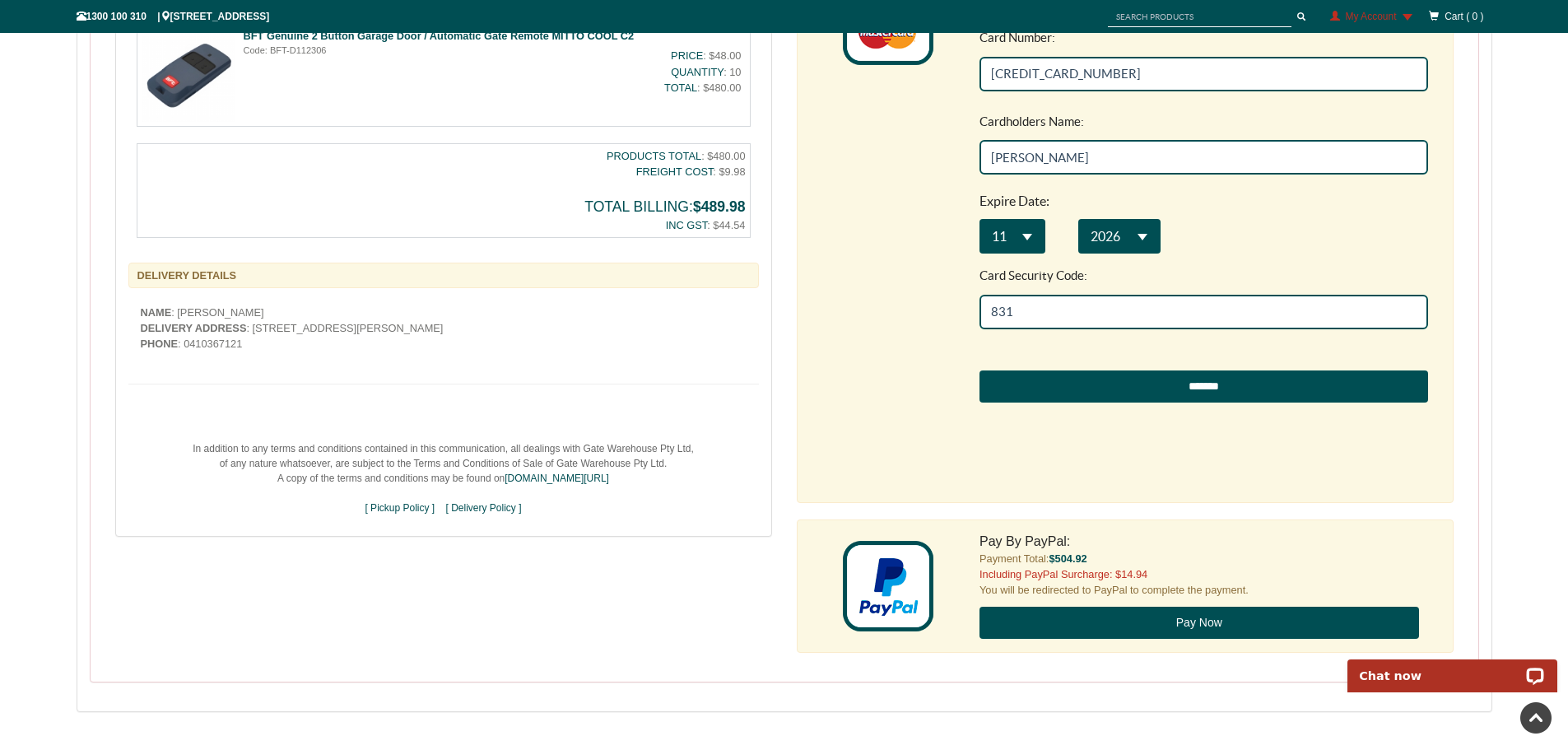
scroll to position [781, 0]
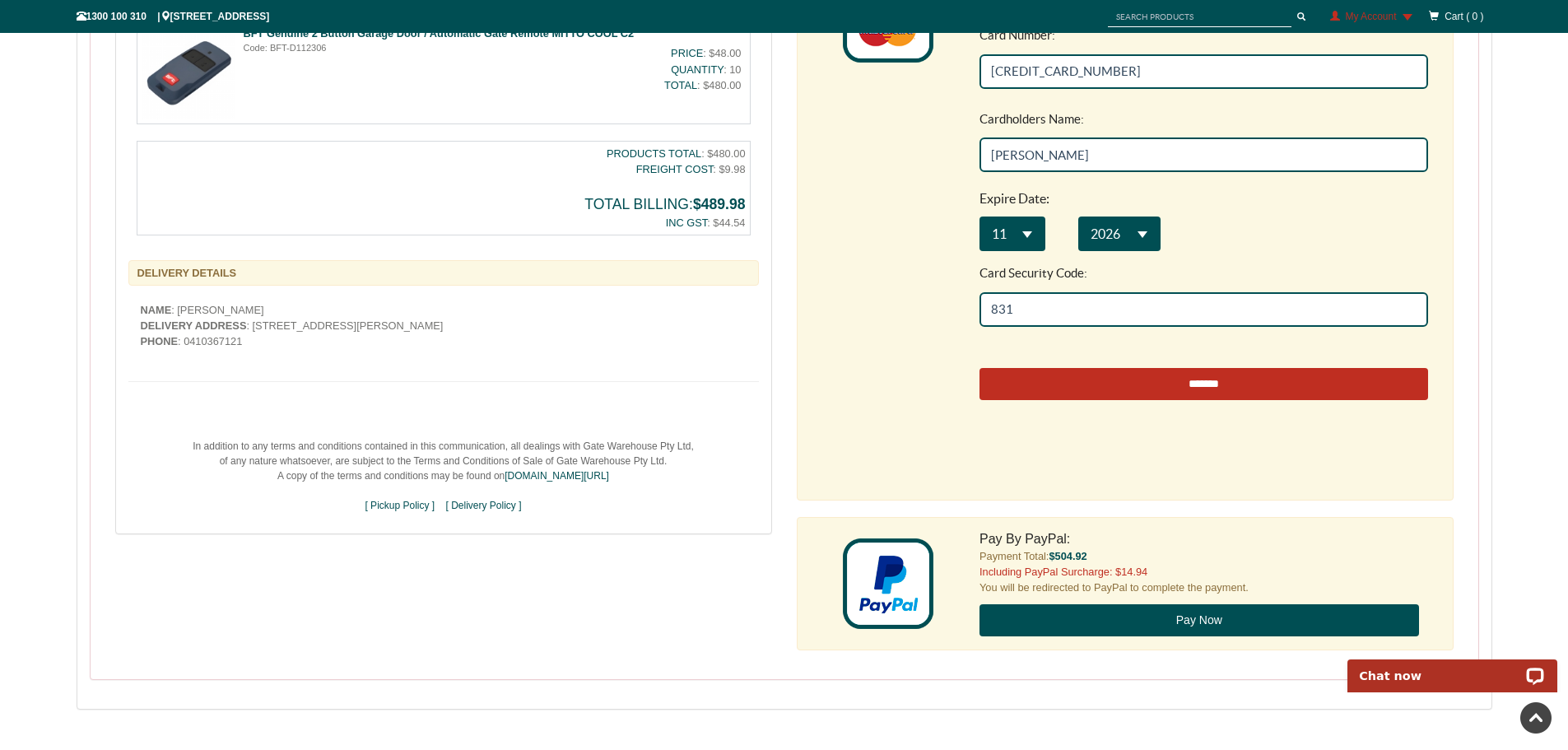
type input "831"
click at [1207, 381] on input "*******" at bounding box center [1203, 384] width 448 height 33
type input "**********"
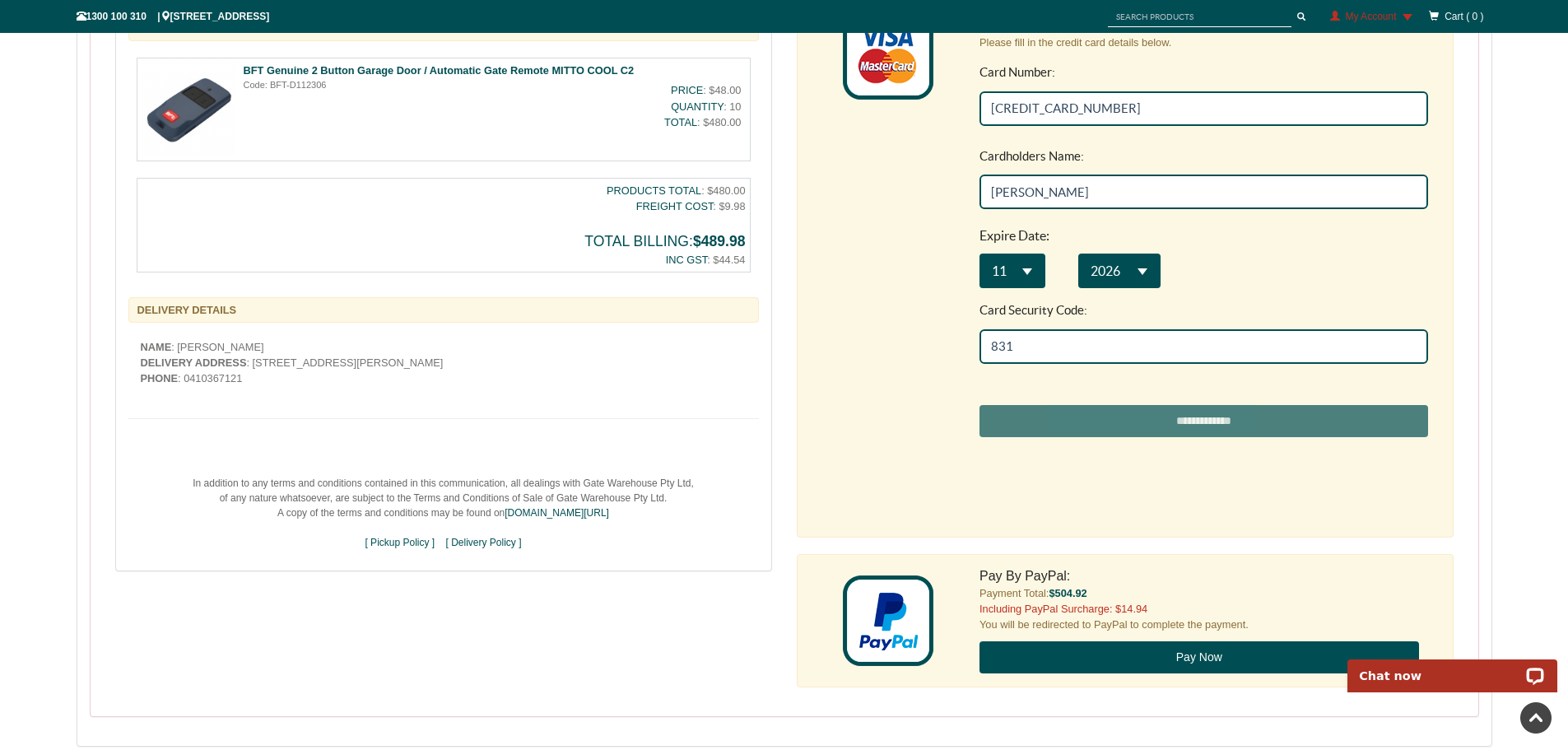
scroll to position [864, 0]
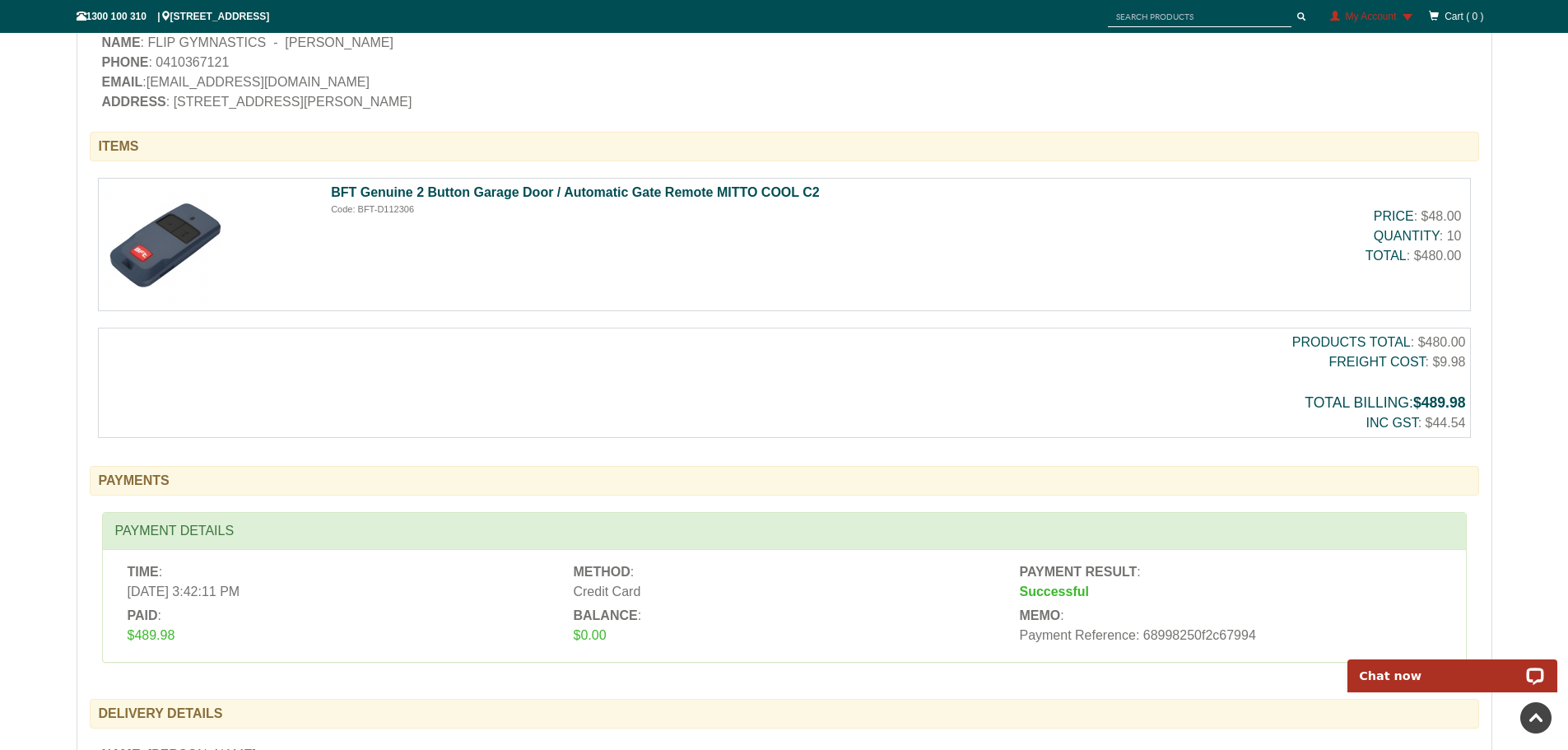
scroll to position [576, 0]
